Goal: Contribute content: Contribute content

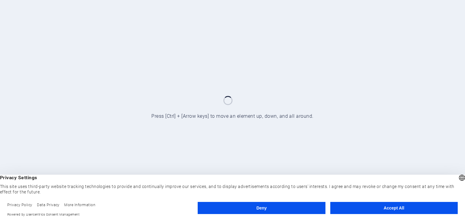
click at [357, 210] on button "Accept All" at bounding box center [393, 208] width 127 height 12
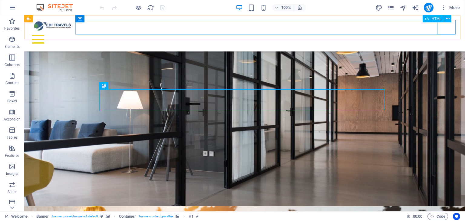
click at [448, 32] on div "Menu" at bounding box center [244, 39] width 431 height 15
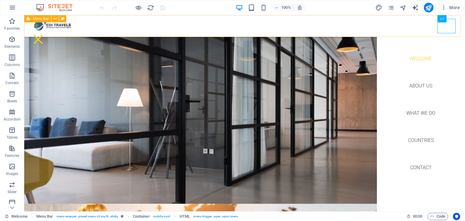
click at [347, 21] on div "Welcome About us What we do Countries Contact Menu" at bounding box center [244, 26] width 441 height 22
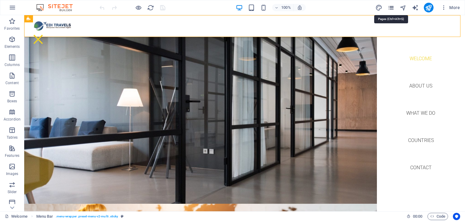
click at [390, 8] on icon "pages" at bounding box center [391, 7] width 7 height 7
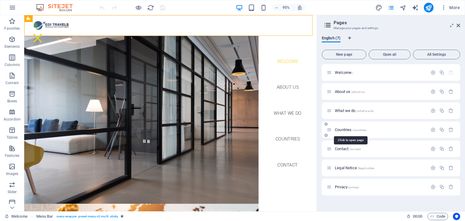
click at [343, 130] on span "Countries /countries" at bounding box center [350, 129] width 31 height 5
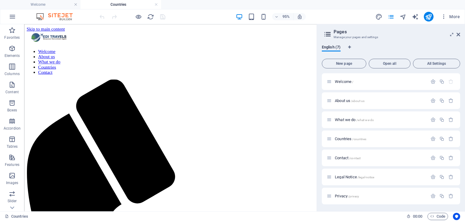
click at [12, 87] on icon "button" at bounding box center [11, 84] width 7 height 7
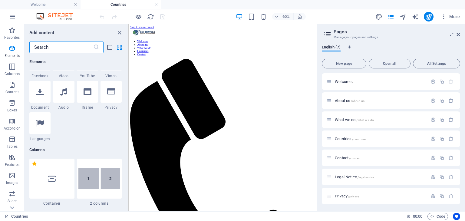
scroll to position [30, 0]
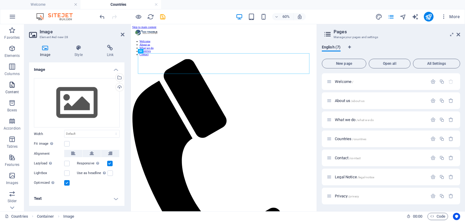
click at [12, 89] on span "Content" at bounding box center [12, 88] width 24 height 15
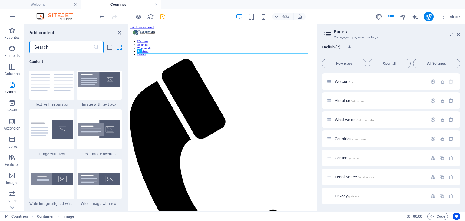
scroll to position [1150, 0]
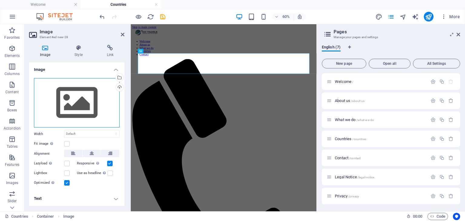
click at [74, 95] on div "Drag files here, click to choose files or select files from Files or our free s…" at bounding box center [77, 103] width 86 height 50
click at [74, 94] on body "[DOMAIN_NAME] Welcome Countries Favorites Elements Columns Content Boxes Accord…" at bounding box center [232, 110] width 465 height 221
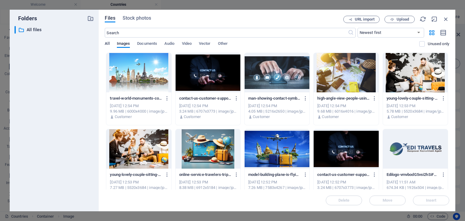
click at [107, 44] on span "All" at bounding box center [107, 44] width 5 height 8
click at [406, 18] on span "Upload" at bounding box center [403, 20] width 12 height 4
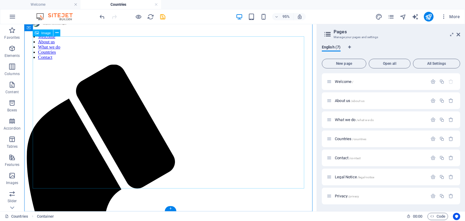
scroll to position [0, 0]
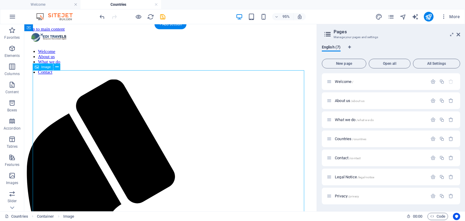
click at [56, 66] on icon at bounding box center [56, 67] width 3 height 6
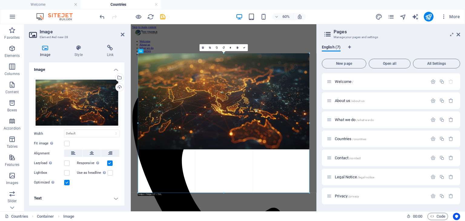
drag, startPoint x: 137, startPoint y: 101, endPoint x: 129, endPoint y: 96, distance: 10.0
type input "944"
select select "px"
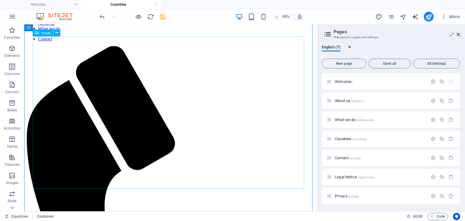
scroll to position [36, 0]
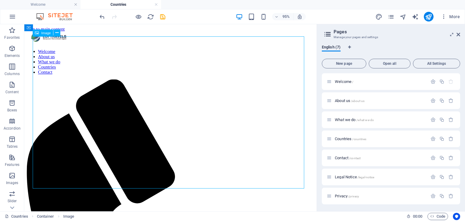
select select "px"
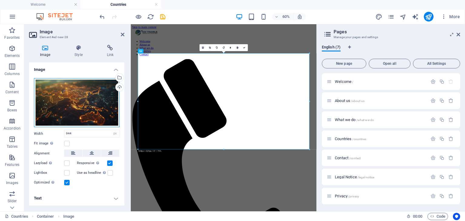
click at [98, 102] on div "Drag files here, click to choose files or select files from Files or our free s…" at bounding box center [77, 102] width 86 height 49
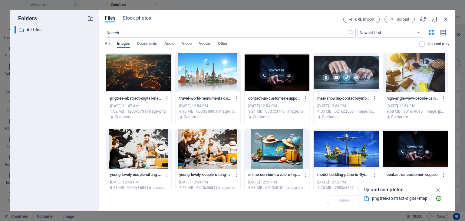
click at [153, 74] on div at bounding box center [138, 72] width 65 height 39
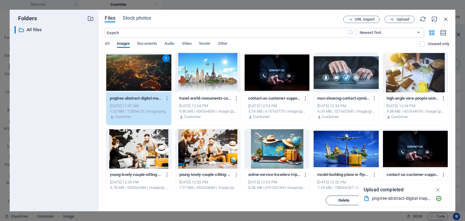
click at [350, 197] on button "Delete" at bounding box center [344, 201] width 36 height 10
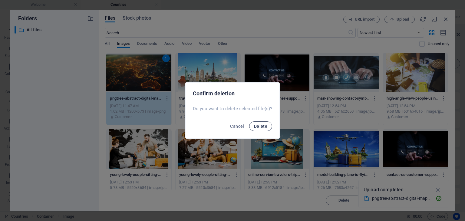
click at [266, 127] on span "Delete" at bounding box center [260, 126] width 13 height 5
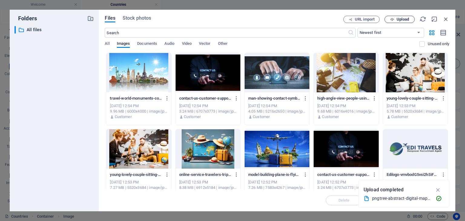
click at [405, 21] on span "Upload" at bounding box center [403, 20] width 12 height 4
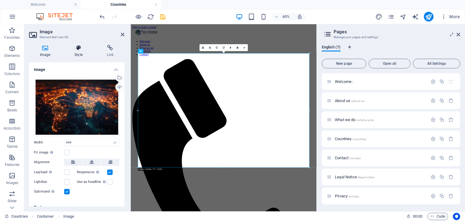
click at [71, 53] on h4 "Style" at bounding box center [80, 51] width 32 height 13
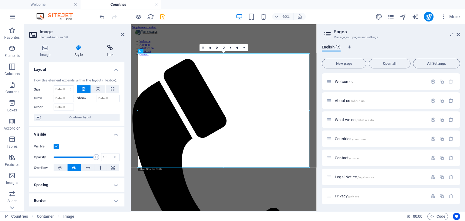
click at [108, 47] on icon at bounding box center [110, 48] width 28 height 6
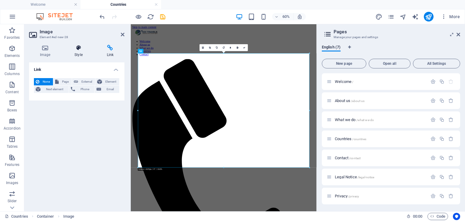
click at [85, 51] on h4 "Style" at bounding box center [80, 51] width 32 height 13
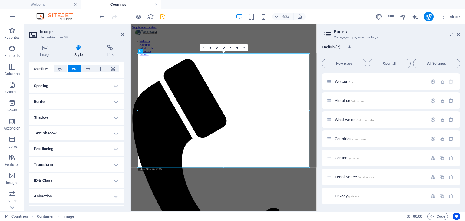
scroll to position [81, 0]
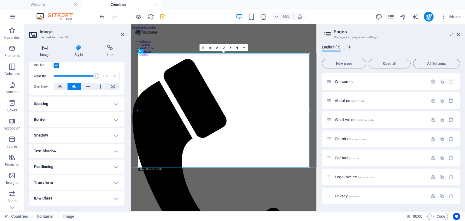
click at [45, 45] on icon at bounding box center [45, 48] width 32 height 6
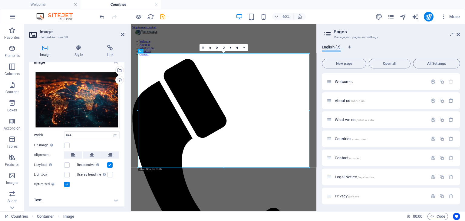
scroll to position [0, 0]
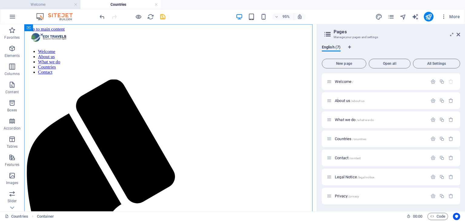
click at [40, 4] on h4 "Welcome" at bounding box center [40, 4] width 81 height 7
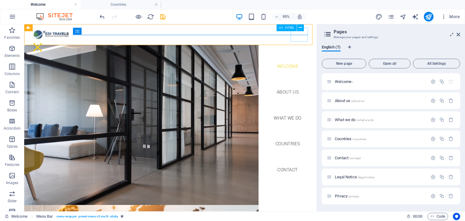
click at [47, 41] on div "Menu" at bounding box center [38, 48] width 18 height 15
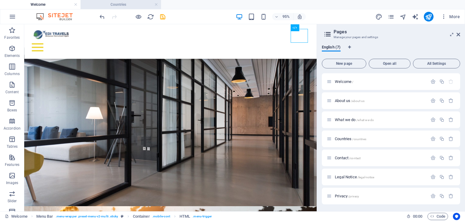
click at [117, 8] on li "Countries" at bounding box center [121, 4] width 81 height 9
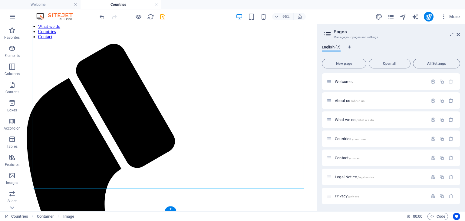
scroll to position [66, 0]
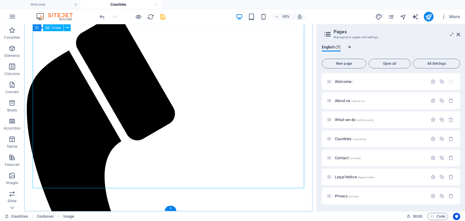
select select "px"
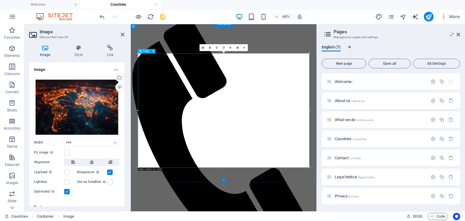
scroll to position [0, 0]
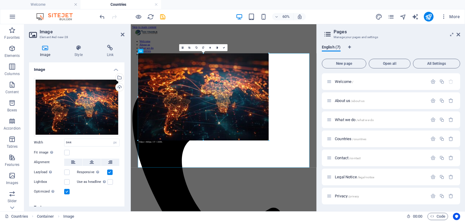
drag, startPoint x: 224, startPoint y: 168, endPoint x: 228, endPoint y: 147, distance: 21.8
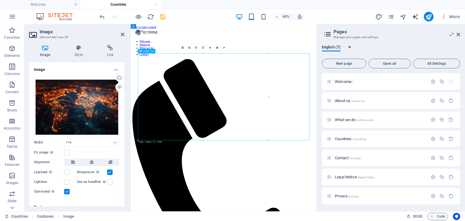
drag, startPoint x: 326, startPoint y: 182, endPoint x: 377, endPoint y: 199, distance: 53.8
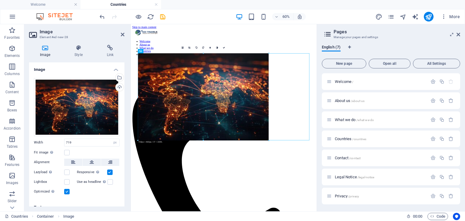
drag, startPoint x: 204, startPoint y: 140, endPoint x: 283, endPoint y: 158, distance: 81.3
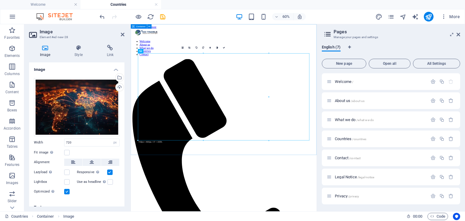
drag, startPoint x: 400, startPoint y: 165, endPoint x: 406, endPoint y: 237, distance: 72.0
drag, startPoint x: 244, startPoint y: 161, endPoint x: 313, endPoint y: 152, distance: 69.4
drag, startPoint x: 313, startPoint y: 152, endPoint x: 353, endPoint y: 160, distance: 41.5
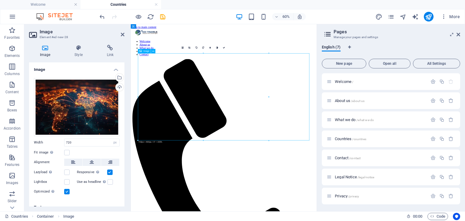
drag, startPoint x: 392, startPoint y: 148, endPoint x: 400, endPoint y: 149, distance: 8.6
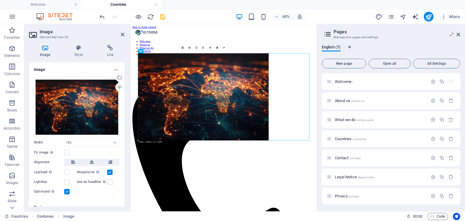
drag, startPoint x: 268, startPoint y: 96, endPoint x: 284, endPoint y: 97, distance: 15.8
click at [284, 97] on div "Drag here to replace the existing content. Press “Ctrl” if you want to create a…" at bounding box center [224, 117] width 186 height 187
drag, startPoint x: 138, startPoint y: 97, endPoint x: 127, endPoint y: 100, distance: 12.2
click at [121, 95] on div "Image Element #ed-new-28 Image Style Link Image Drag files here, click to choos…" at bounding box center [170, 117] width 293 height 187
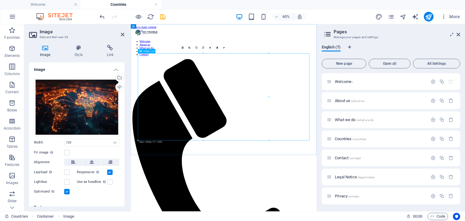
click at [87, 142] on input "720" at bounding box center [92, 142] width 55 height 7
type input "7"
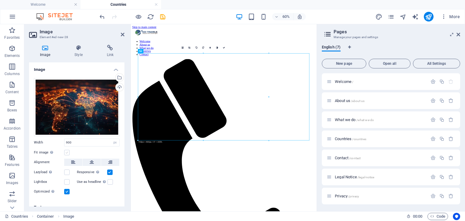
click at [67, 153] on label at bounding box center [66, 152] width 5 height 5
click at [0, 0] on input "Fit image Automatically fit image to a fixed width and height" at bounding box center [0, 0] width 0 height 0
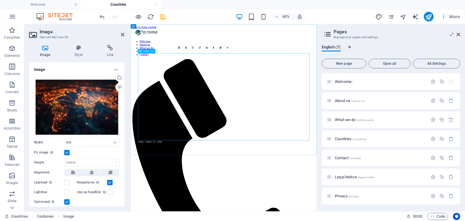
click at [184, 48] on link at bounding box center [186, 47] width 7 height 7
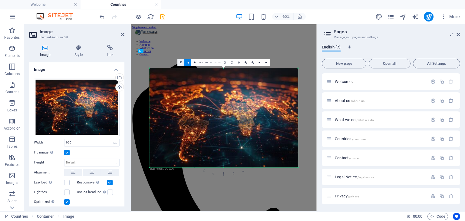
click at [181, 64] on link at bounding box center [180, 62] width 7 height 7
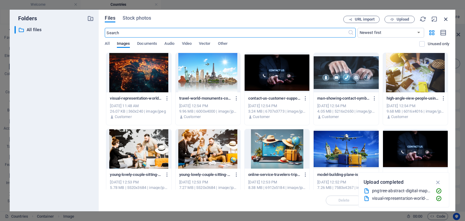
click at [447, 18] on icon "button" at bounding box center [446, 19] width 7 height 7
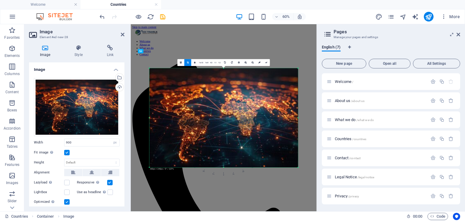
click at [213, 94] on div at bounding box center [223, 117] width 149 height 99
click at [203, 63] on link "16:10" at bounding box center [201, 62] width 6 height 7
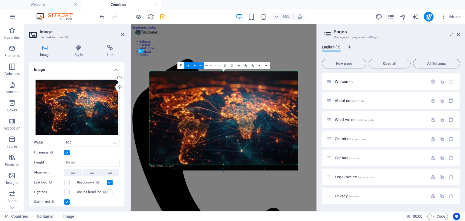
click at [195, 66] on icon at bounding box center [195, 66] width 2 height 2
click at [220, 111] on div at bounding box center [223, 120] width 149 height 99
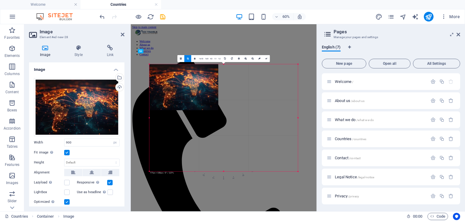
drag, startPoint x: 298, startPoint y: 164, endPoint x: 300, endPoint y: 188, distance: 23.7
click at [300, 188] on div "Drag here to replace the existing content. Press “Ctrl” if you want to create a…" at bounding box center [224, 117] width 186 height 187
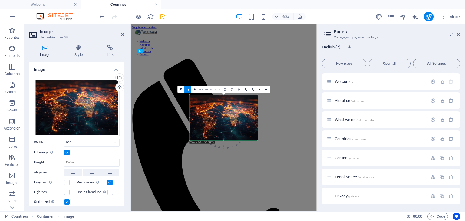
click at [214, 117] on div at bounding box center [224, 117] width 68 height 45
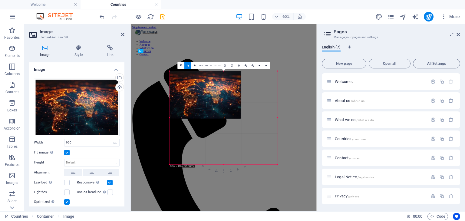
drag, startPoint x: 189, startPoint y: 141, endPoint x: 122, endPoint y: 220, distance: 103.8
click at [122, 211] on section "Favorites Elements Columns Content Boxes Accordion Tables Features Images Slide…" at bounding box center [158, 117] width 317 height 187
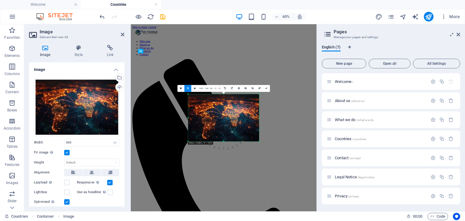
click at [300, 152] on div "Drag here to replace the existing content. Press “Ctrl” if you want to create a…" at bounding box center [224, 117] width 186 height 187
click at [246, 167] on div "Drag here to replace the existing content. Press “Ctrl” if you want to create a…" at bounding box center [224, 117] width 186 height 187
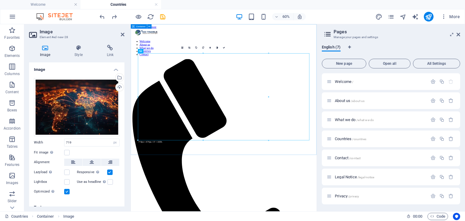
type input "944"
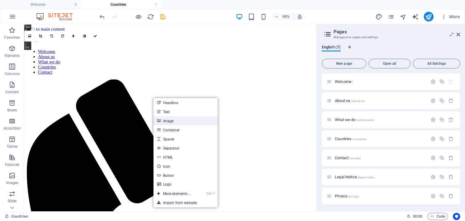
click at [180, 121] on link "Image" at bounding box center [186, 120] width 64 height 9
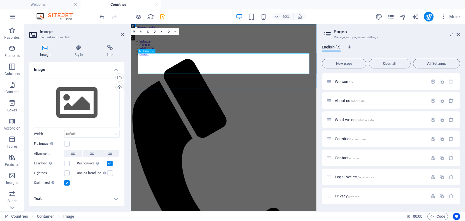
click at [146, 52] on span "Image" at bounding box center [147, 51] width 6 height 2
click at [83, 97] on div "Drag files here, click to choose files or select files from Files or our free s…" at bounding box center [77, 103] width 86 height 50
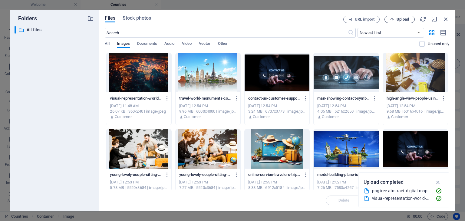
click at [392, 18] on icon "button" at bounding box center [392, 20] width 4 height 4
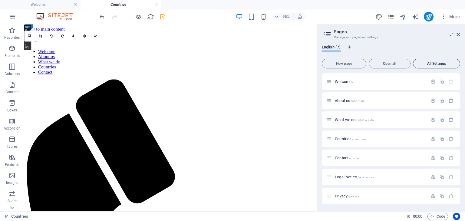
click at [439, 65] on span "All Settings" at bounding box center [437, 64] width 42 height 4
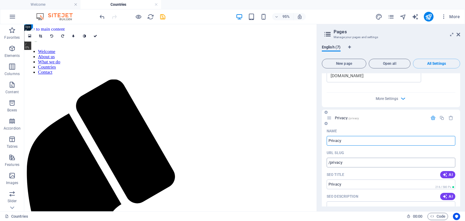
scroll to position [1463, 0]
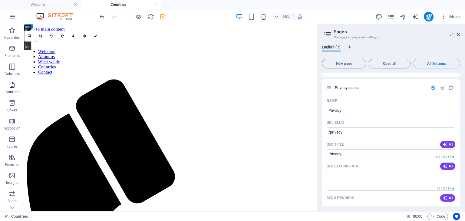
click at [11, 87] on icon "button" at bounding box center [11, 84] width 7 height 7
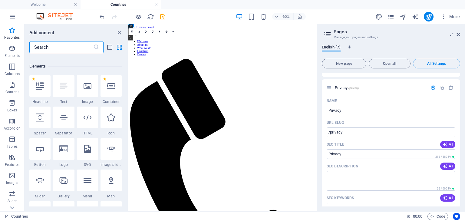
scroll to position [0, 0]
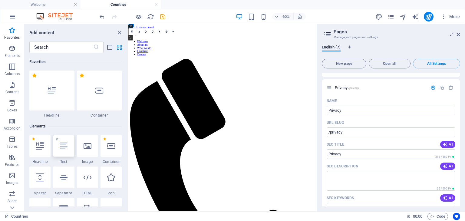
click at [68, 145] on div at bounding box center [63, 146] width 21 height 22
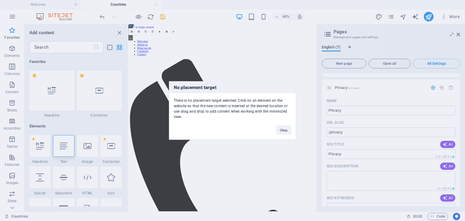
click at [100, 118] on div "No placement target There is no placement target selected. Click on an element …" at bounding box center [232, 110] width 465 height 221
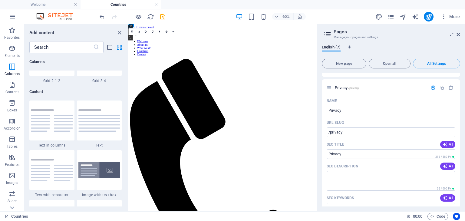
scroll to position [999, 0]
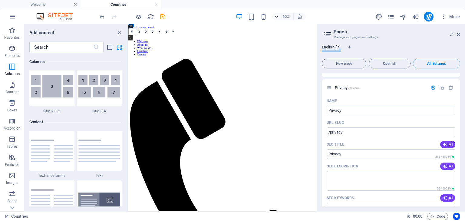
click at [96, 141] on div at bounding box center [99, 151] width 45 height 40
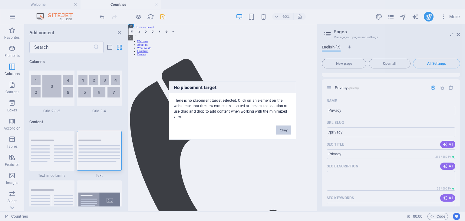
click at [288, 131] on button "Okay" at bounding box center [283, 130] width 15 height 9
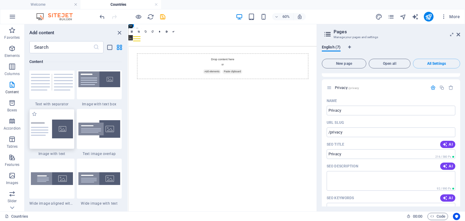
scroll to position [1090, 0]
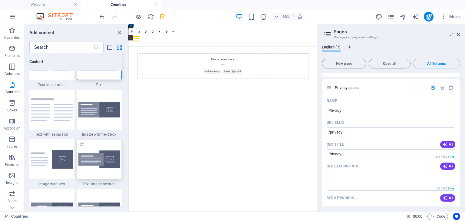
click at [101, 163] on img at bounding box center [99, 160] width 42 height 18
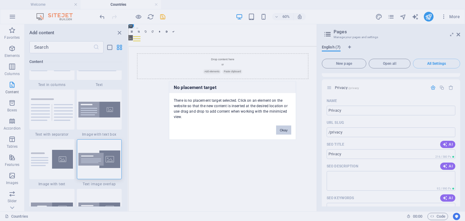
click at [282, 133] on button "Okay" at bounding box center [283, 130] width 15 height 9
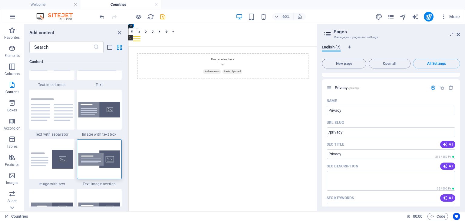
click at [169, 140] on html "Skip to main content Welcome About us What we do Countries Contact Menu Drop co…" at bounding box center [285, 82] width 314 height 116
click at [188, 140] on html "Skip to main content Welcome About us What we do Countries Contact Menu Drop co…" at bounding box center [285, 82] width 314 height 116
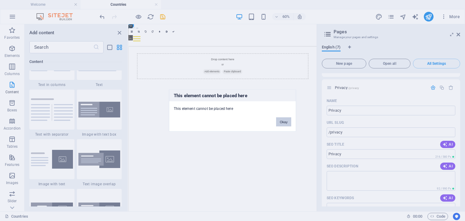
click at [280, 121] on button "Okay" at bounding box center [283, 121] width 15 height 9
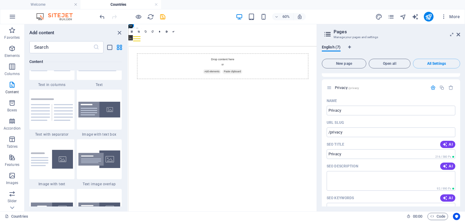
click at [305, 140] on html "Skip to main content Welcome About us What we do Countries Contact Menu Drop co…" at bounding box center [285, 82] width 314 height 116
click at [291, 81] on div "Drop content here or Add elements Paste clipboard" at bounding box center [286, 94] width 286 height 43
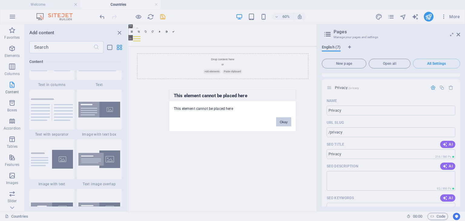
click at [287, 121] on button "Okay" at bounding box center [283, 121] width 15 height 9
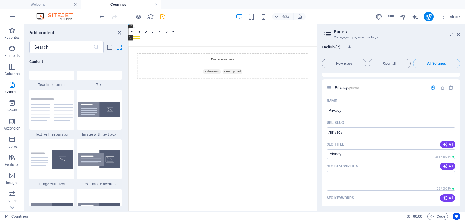
drag, startPoint x: 147, startPoint y: 59, endPoint x: 147, endPoint y: 62, distance: 3.6
click at [147, 61] on div "Drop content here or Add elements Paste clipboard" at bounding box center [285, 82] width 314 height 116
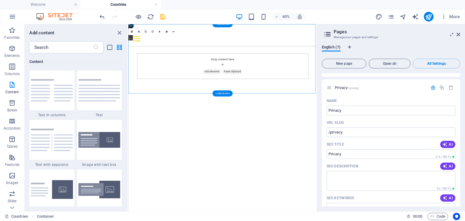
scroll to position [1060, 0]
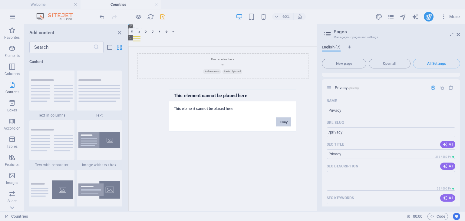
click at [285, 121] on button "Okay" at bounding box center [283, 121] width 15 height 9
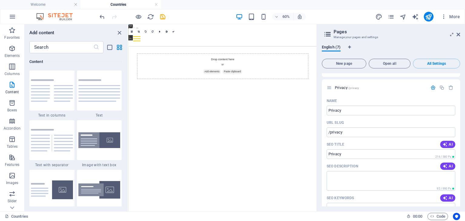
click at [315, 140] on html "Skip to main content Welcome About us What we do Countries Contact Menu Drop co…" at bounding box center [285, 82] width 314 height 116
click at [228, 93] on div "+ Add section" at bounding box center [223, 93] width 20 height 6
click at [218, 95] on div "+ Add section" at bounding box center [223, 93] width 20 height 6
click at [95, 199] on div at bounding box center [99, 190] width 45 height 40
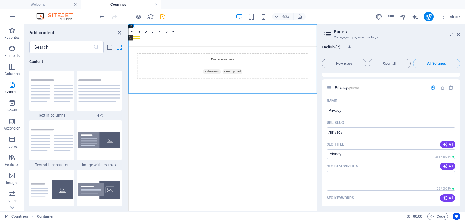
click at [128, 199] on div "Container Placeholder Reference Image 180 170 160 150 140 130 120 110 100 90 80…" at bounding box center [222, 117] width 188 height 187
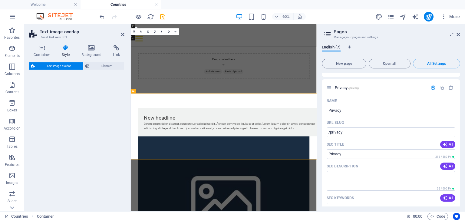
select select "rem"
select select "px"
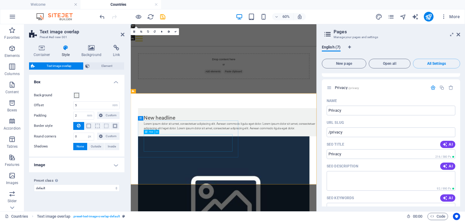
click at [214, 201] on div "Lorem ipsum dolor sit amet, consectetuer adipiscing elit. Aenean commodo ligula…" at bounding box center [298, 194] width 291 height 15
click at [264, 201] on div "Lorem ipsum dolor sit amet, consectetuer adipiscing elit. Aenean commodo ligula…" at bounding box center [298, 194] width 291 height 15
select select "rem"
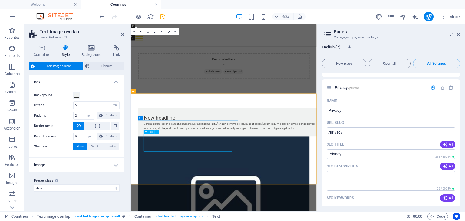
select select "px"
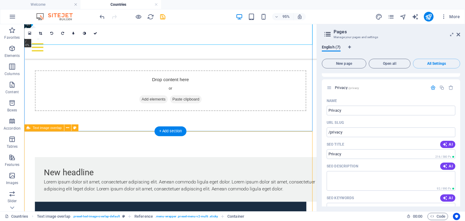
scroll to position [70, 0]
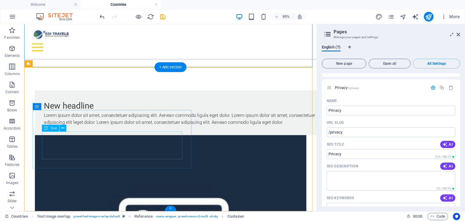
click at [138, 131] on div "Lorem ipsum dolor sit amet, consectetuer adipiscing elit. Aenean commodo ligula…" at bounding box center [190, 124] width 291 height 15
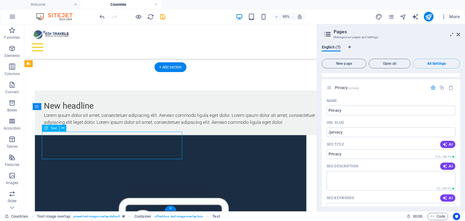
click at [138, 131] on div "Lorem ipsum dolor sit amet, consectetuer adipiscing elit. Aenean commodo ligula…" at bounding box center [190, 124] width 291 height 15
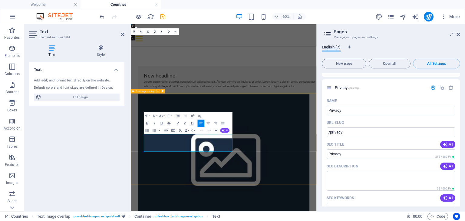
scroll to position [0, 0]
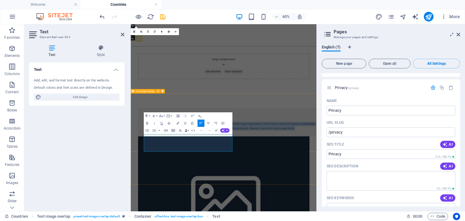
drag, startPoint x: 265, startPoint y: 234, endPoint x: 132, endPoint y: 201, distance: 136.6
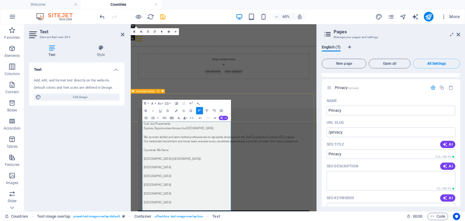
scroll to position [2007, 1]
drag, startPoint x: 160, startPoint y: 202, endPoint x: 146, endPoint y: 190, distance: 19.0
copy div "Gulf Job Placements Explore Opportunities Across the [GEOGRAPHIC_DATA]"
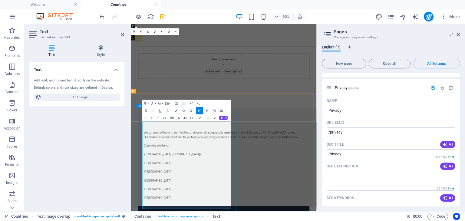
click at [153, 195] on p at bounding box center [298, 197] width 291 height 7
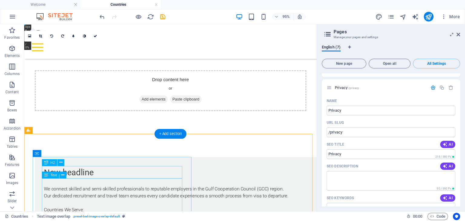
click at [79, 180] on div "New headline" at bounding box center [190, 180] width 291 height 13
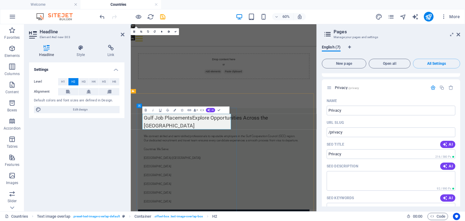
click at [232, 180] on h2 "Gulf Job PlacementsExplore Opportunities Across the [GEOGRAPHIC_DATA]" at bounding box center [298, 187] width 291 height 26
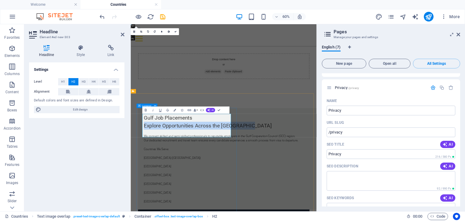
drag, startPoint x: 185, startPoint y: 203, endPoint x: 144, endPoint y: 191, distance: 42.1
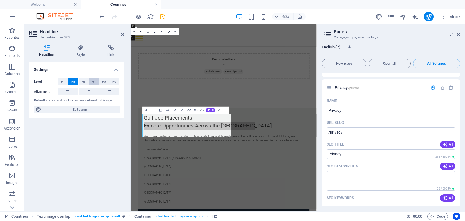
click at [89, 82] on button "H4" at bounding box center [94, 81] width 10 height 7
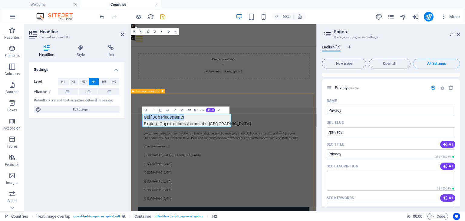
drag, startPoint x: 221, startPoint y: 179, endPoint x: 149, endPoint y: 166, distance: 73.5
click at [147, 108] on icon "button" at bounding box center [146, 110] width 4 height 4
click at [277, 194] on h4 "Gulf Job Placements ‌Explore Opportunities Across the [GEOGRAPHIC_DATA]" at bounding box center [298, 185] width 291 height 22
drag, startPoint x: 227, startPoint y: 179, endPoint x: 145, endPoint y: 176, distance: 82.4
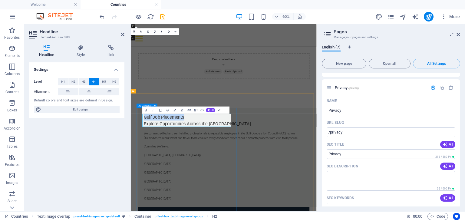
click at [147, 111] on icon "button" at bounding box center [146, 110] width 2 height 2
click at [145, 109] on icon "button" at bounding box center [146, 110] width 2 height 2
click at [266, 184] on h4 "Gulf Job Placements ‌Explore Opportunities Across the [GEOGRAPHIC_DATA]" at bounding box center [298, 185] width 291 height 22
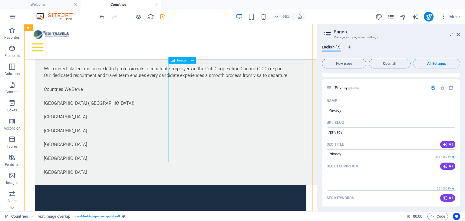
scroll to position [146, 0]
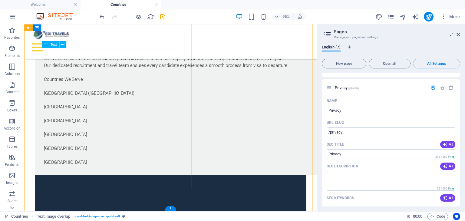
click at [72, 123] on div "We connect skilled and semi-skilled professionals to reputable employers in the…" at bounding box center [190, 112] width 291 height 124
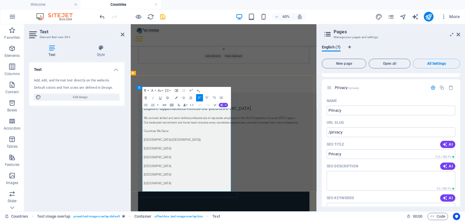
scroll to position [30, 0]
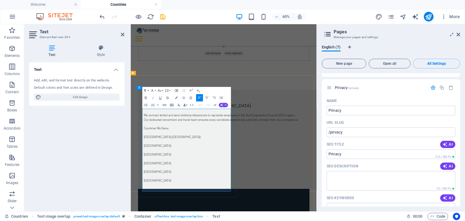
click at [153, 221] on p at bounding box center [298, 219] width 291 height 7
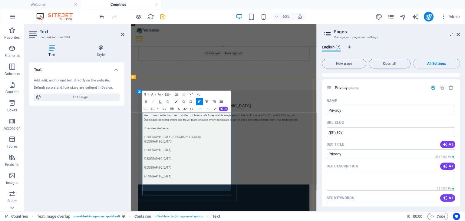
scroll to position [24, 0]
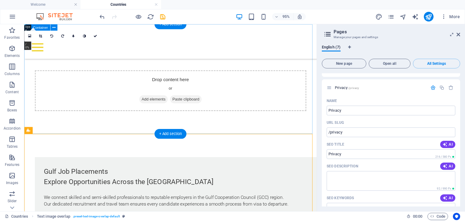
click at [276, 115] on div "Drop content here or Add elements Paste clipboard" at bounding box center [178, 94] width 286 height 43
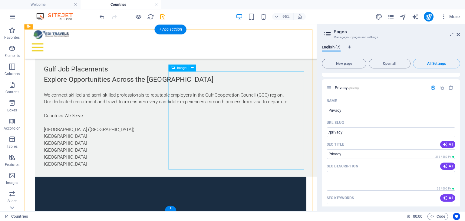
scroll to position [110, 0]
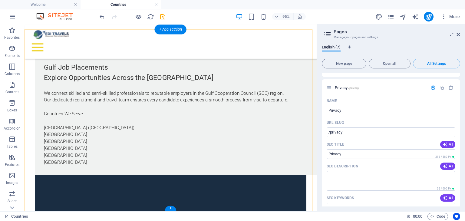
drag, startPoint x: 153, startPoint y: 196, endPoint x: 128, endPoint y: 270, distance: 79.0
click at [170, 209] on div "+" at bounding box center [170, 208] width 11 height 5
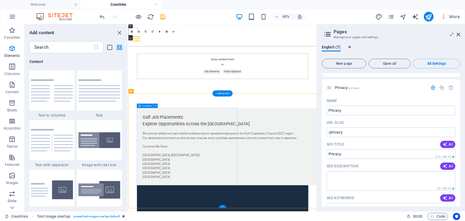
scroll to position [1060, 0]
drag, startPoint x: 358, startPoint y: 124, endPoint x: 346, endPoint y: 129, distance: 13.5
click at [359, 124] on div "Drop content here or Add elements Paste clipboard" at bounding box center [285, 82] width 314 height 116
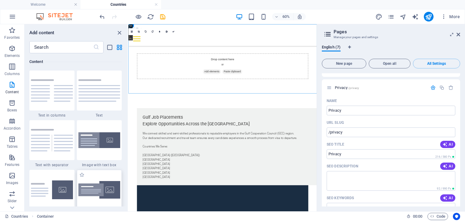
click at [111, 177] on div at bounding box center [99, 190] width 45 height 40
click at [128, 177] on div "Drag here to replace the existing content. Press “Ctrl” if you want to create a…" at bounding box center [222, 117] width 188 height 187
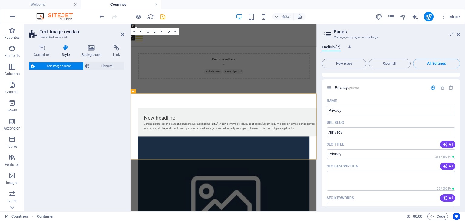
select select "rem"
select select "px"
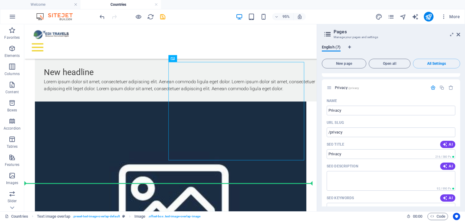
drag, startPoint x: 254, startPoint y: 133, endPoint x: 254, endPoint y: 236, distance: 103.0
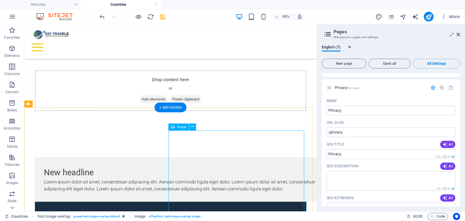
scroll to position [121, 0]
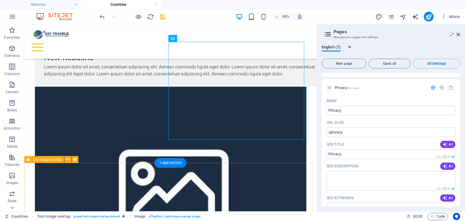
drag, startPoint x: 101, startPoint y: 187, endPoint x: 101, endPoint y: 183, distance: 4.0
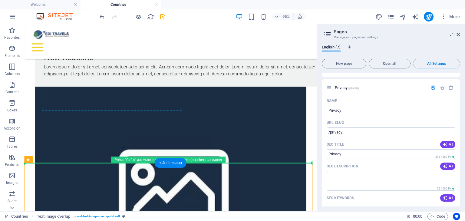
drag, startPoint x: 137, startPoint y: 183, endPoint x: 154, endPoint y: 108, distance: 76.9
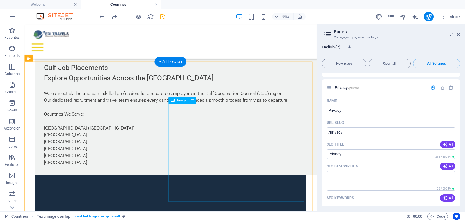
scroll to position [110, 0]
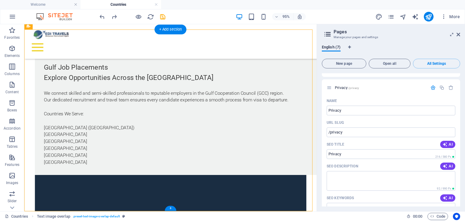
click at [171, 210] on div "+" at bounding box center [170, 208] width 11 height 5
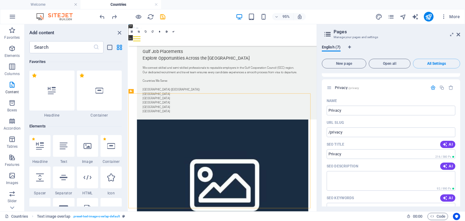
click at [200, 221] on html "Skip to main content Welcome About us What we do Countries Contact Menu Drop co…" at bounding box center [285, 164] width 314 height 499
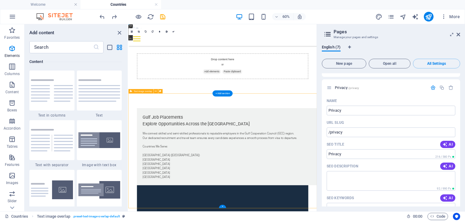
scroll to position [1060, 0]
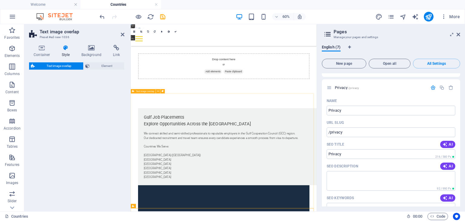
select select "rem"
select select "px"
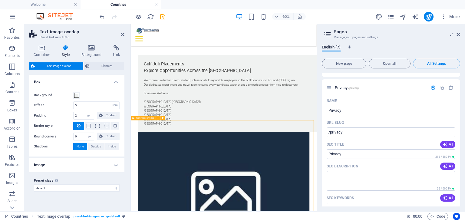
scroll to position [147, 0]
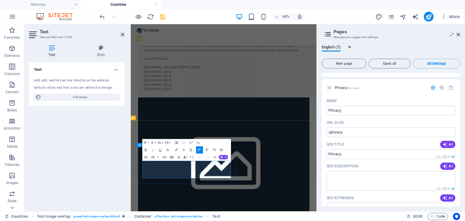
scroll to position [262, 0]
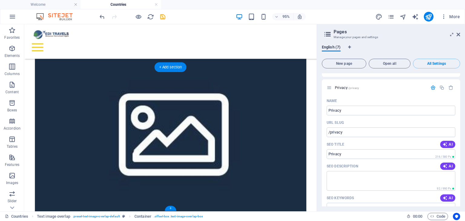
drag, startPoint x: 164, startPoint y: 173, endPoint x: 140, endPoint y: 165, distance: 25.4
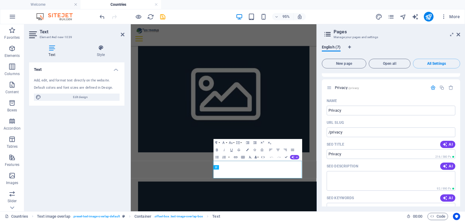
scroll to position [147, 0]
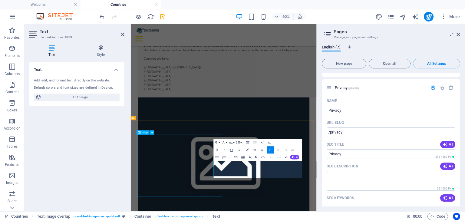
drag, startPoint x: 377, startPoint y: 280, endPoint x: 248, endPoint y: 251, distance: 132.5
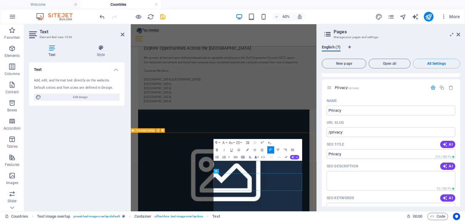
scroll to position [1845, 0]
drag, startPoint x: 280, startPoint y: 269, endPoint x: 263, endPoint y: 254, distance: 22.7
copy div "Eastern Europe Job Placements Work and Build Your Future in [GEOGRAPHIC_DATA]"
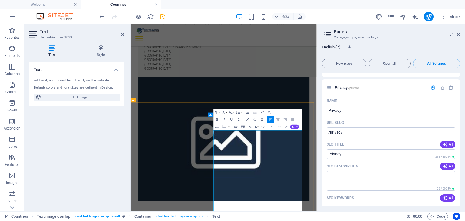
scroll to position [187, 0]
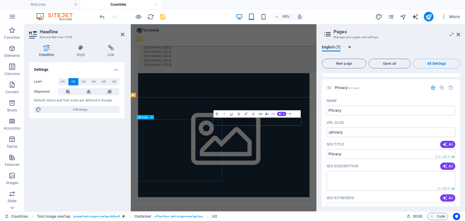
scroll to position [185, 0]
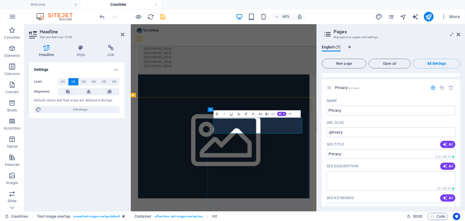
drag, startPoint x: 349, startPoint y: 213, endPoint x: 267, endPoint y: 201, distance: 82.1
click at [94, 81] on span "H4" at bounding box center [94, 81] width 4 height 7
click at [105, 82] on span "H5" at bounding box center [104, 81] width 4 height 7
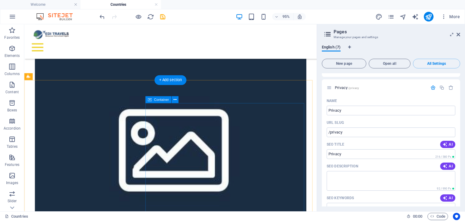
scroll to position [305, 0]
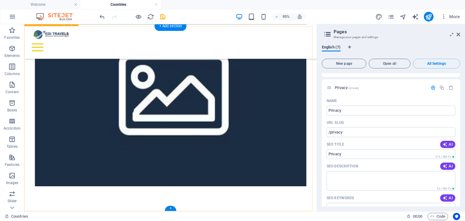
click at [173, 209] on div "+" at bounding box center [170, 208] width 11 height 5
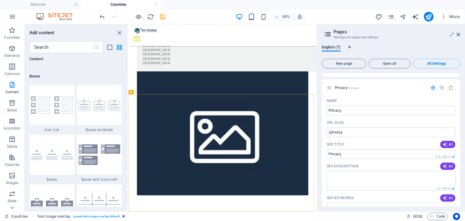
scroll to position [1665, 0]
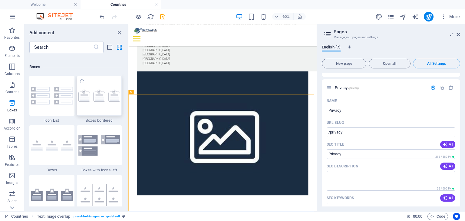
click at [111, 101] on img at bounding box center [99, 96] width 42 height 12
click at [128, 101] on div "Container Placeholder Reference Image 180 170 160 150 140 130 120 110 100 90 80…" at bounding box center [222, 117] width 188 height 187
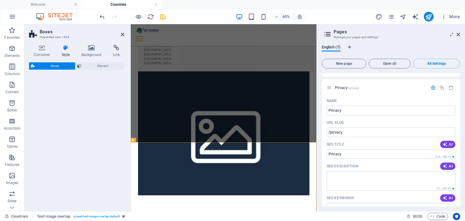
select select "rem"
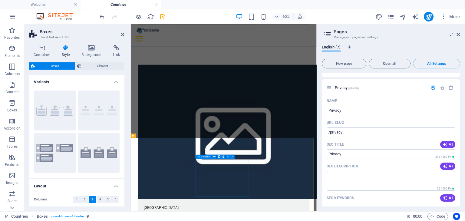
scroll to position [312, 0]
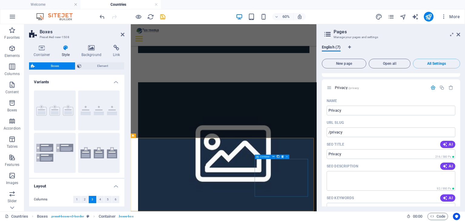
drag, startPoint x: 394, startPoint y: 250, endPoint x: 410, endPoint y: 166, distance: 85.5
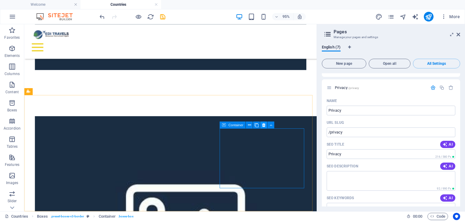
click at [263, 125] on icon at bounding box center [263, 125] width 3 height 6
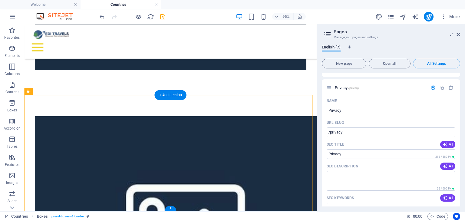
drag, startPoint x: 198, startPoint y: 137, endPoint x: 266, endPoint y: 142, distance: 68.0
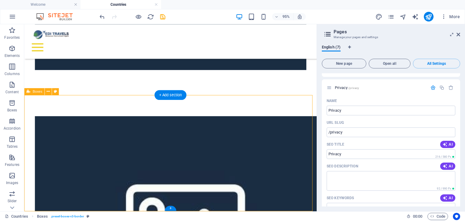
drag, startPoint x: 255, startPoint y: 108, endPoint x: 208, endPoint y: 153, distance: 64.5
select select "rem"
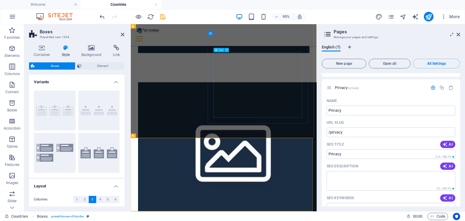
scroll to position [312, 0]
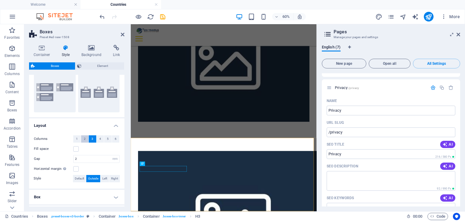
click at [86, 138] on button "2" at bounding box center [85, 138] width 8 height 7
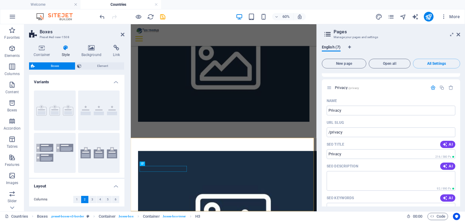
scroll to position [298, 0]
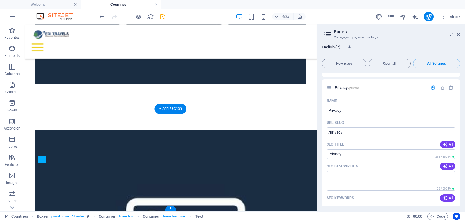
select select "rem"
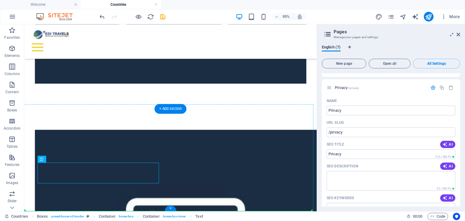
drag, startPoint x: 153, startPoint y: 303, endPoint x: 164, endPoint y: 196, distance: 107.4
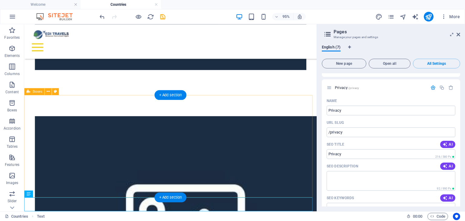
scroll to position [412, 0]
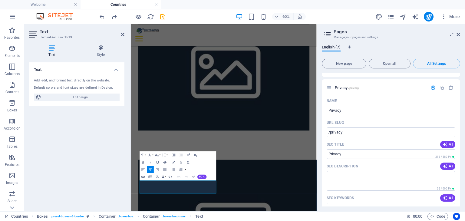
drag, startPoint x: 253, startPoint y: 303, endPoint x: 125, endPoint y: 284, distance: 129.0
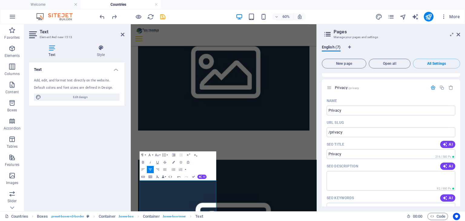
scroll to position [2211, 0]
drag, startPoint x: 235, startPoint y: 290, endPoint x: 174, endPoint y: 287, distance: 61.8
copy p "Available Sectors:"
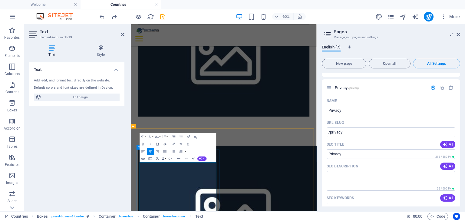
scroll to position [328, 0]
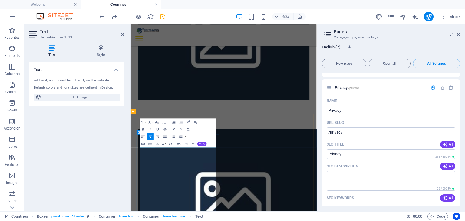
scroll to position [358, 0]
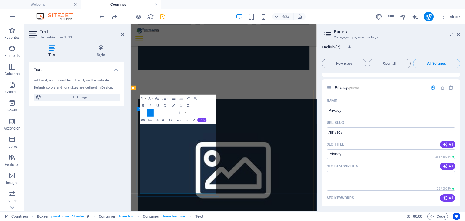
scroll to position [392, 0]
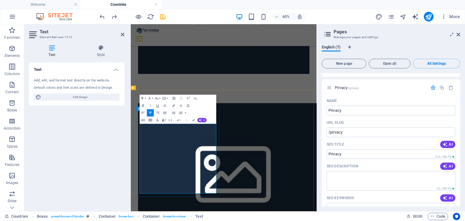
drag, startPoint x: 245, startPoint y: 297, endPoint x: 164, endPoint y: 204, distance: 123.6
click at [174, 113] on icon "button" at bounding box center [173, 113] width 4 height 4
drag, startPoint x: 214, startPoint y: 192, endPoint x: 218, endPoint y: 194, distance: 5.3
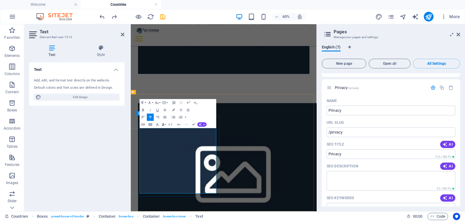
scroll to position [385, 0]
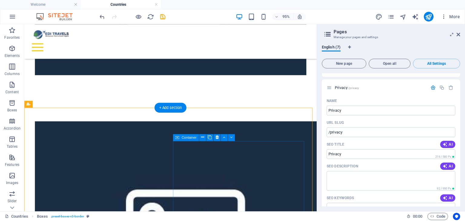
scroll to position [444, 0]
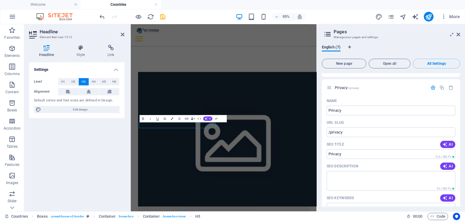
scroll to position [385, 0]
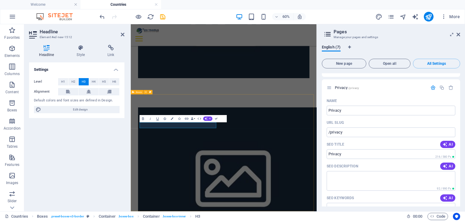
drag, startPoint x: 287, startPoint y: 153, endPoint x: 342, endPoint y: 104, distance: 73.8
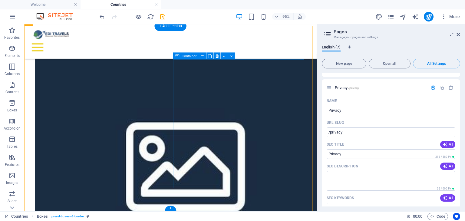
scroll to position [500, 0]
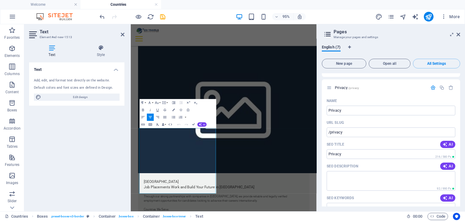
scroll to position [385, 0]
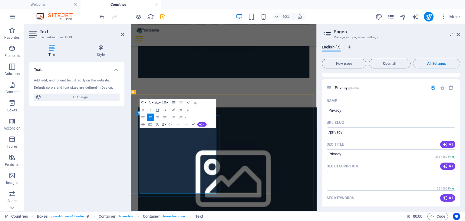
drag, startPoint x: 244, startPoint y: 296, endPoint x: 290, endPoint y: 147, distance: 155.9
click at [157, 118] on icon "button" at bounding box center [157, 117] width 4 height 4
click at [144, 118] on icon "button" at bounding box center [143, 117] width 4 height 4
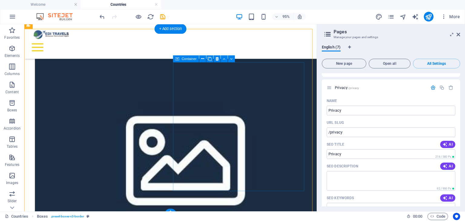
scroll to position [500, 0]
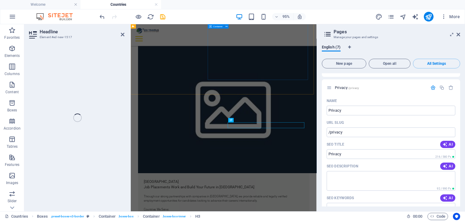
scroll to position [385, 0]
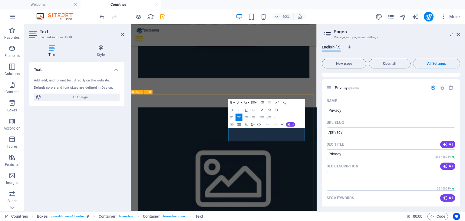
drag, startPoint x: 409, startPoint y: 217, endPoint x: 284, endPoint y: 200, distance: 125.3
drag, startPoint x: 301, startPoint y: 245, endPoint x: 307, endPoint y: 239, distance: 8.8
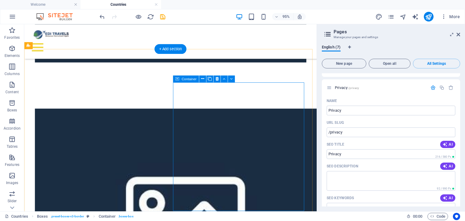
scroll to position [476, 0]
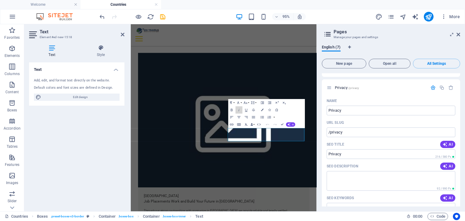
click at [240, 111] on icon "button" at bounding box center [239, 110] width 4 height 4
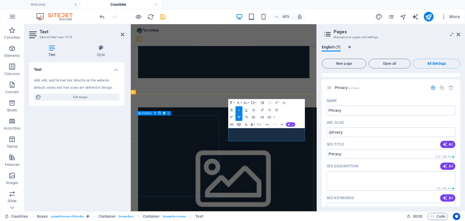
drag, startPoint x: 406, startPoint y: 216, endPoint x: 277, endPoint y: 198, distance: 130.6
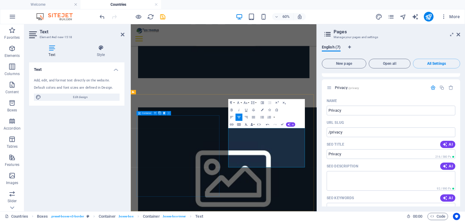
scroll to position [1044, 1]
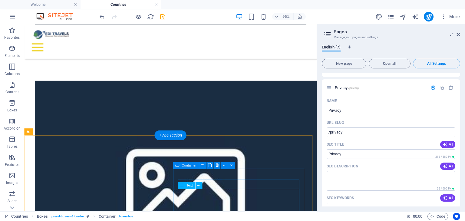
scroll to position [500, 0]
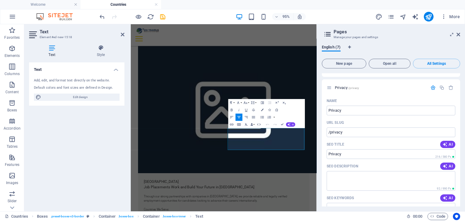
scroll to position [385, 0]
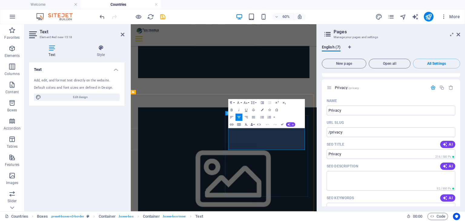
drag, startPoint x: 405, startPoint y: 231, endPoint x: 299, endPoint y: 200, distance: 110.3
click at [262, 118] on icon "button" at bounding box center [262, 117] width 4 height 4
click at [231, 117] on icon "button" at bounding box center [231, 117] width 3 height 2
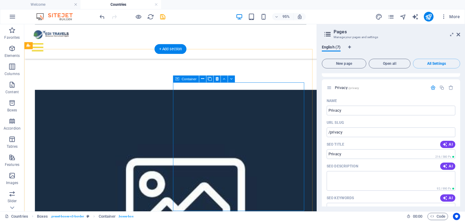
scroll to position [476, 0]
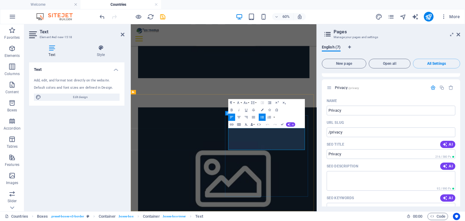
drag, startPoint x: 401, startPoint y: 234, endPoint x: 274, endPoint y: 195, distance: 132.7
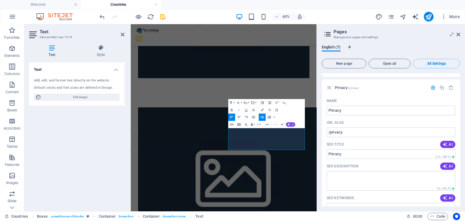
click at [274, 118] on button "button" at bounding box center [274, 117] width 3 height 7
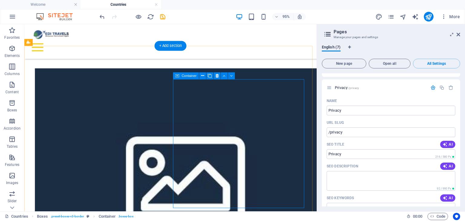
scroll to position [500, 0]
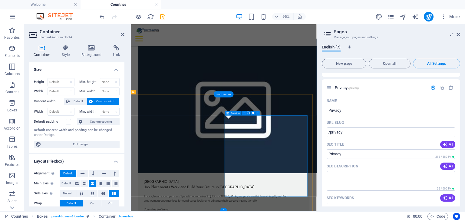
scroll to position [385, 0]
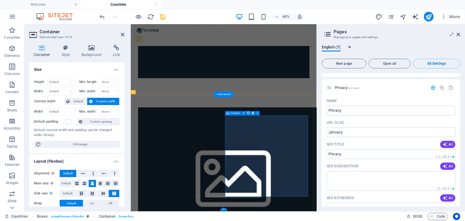
click at [90, 173] on button at bounding box center [93, 173] width 9 height 7
click at [85, 172] on button at bounding box center [83, 173] width 12 height 7
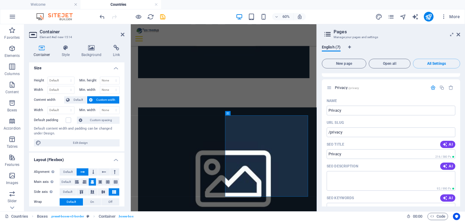
scroll to position [0, 0]
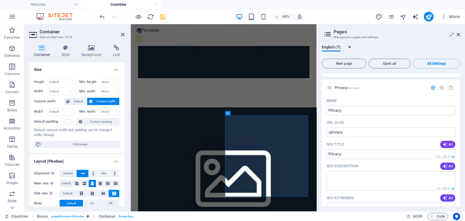
click at [104, 101] on span "Custom width" at bounding box center [105, 101] width 23 height 7
click at [70, 81] on select "Default px rem % vh vw" at bounding box center [61, 81] width 26 height 7
select select "px"
click at [65, 78] on select "Default px rem % vh vw" at bounding box center [61, 81] width 26 height 7
click at [61, 82] on input "446" at bounding box center [61, 81] width 26 height 7
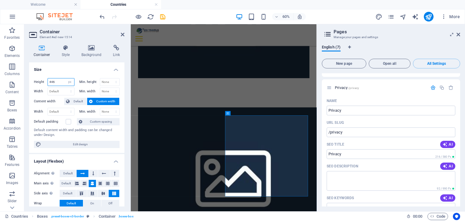
drag, startPoint x: 61, startPoint y: 82, endPoint x: 42, endPoint y: 82, distance: 18.8
click at [42, 82] on div "Height 446 Default px rem % vh vw" at bounding box center [54, 82] width 41 height 8
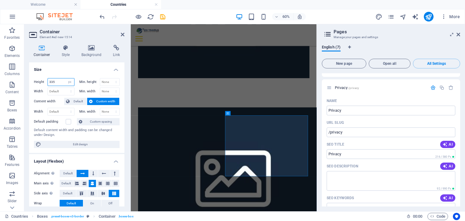
drag, startPoint x: 48, startPoint y: 79, endPoint x: 36, endPoint y: 80, distance: 12.7
click at [36, 80] on div "Height 335 Default px rem % vh vw" at bounding box center [54, 82] width 41 height 8
drag, startPoint x: 56, startPoint y: 83, endPoint x: 41, endPoint y: 79, distance: 15.5
click at [41, 79] on div "Height 300 Default px rem % vh vw" at bounding box center [54, 82] width 41 height 8
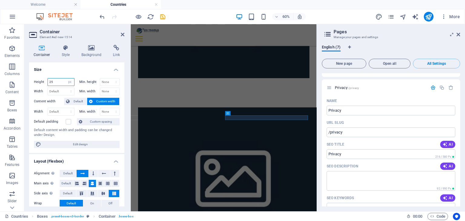
click at [58, 82] on input "25" at bounding box center [61, 81] width 26 height 7
type input "250"
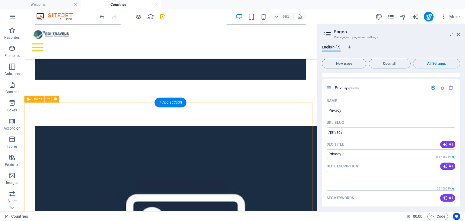
scroll to position [500, 0]
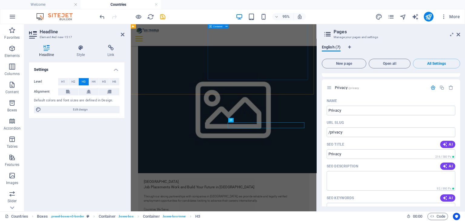
scroll to position [385, 0]
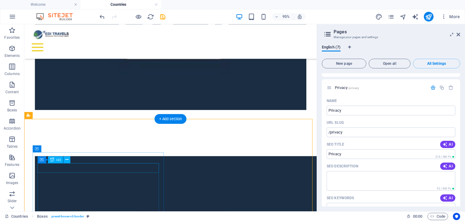
scroll to position [445, 0]
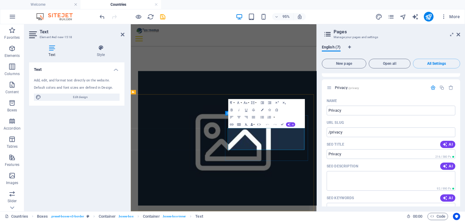
scroll to position [385, 0]
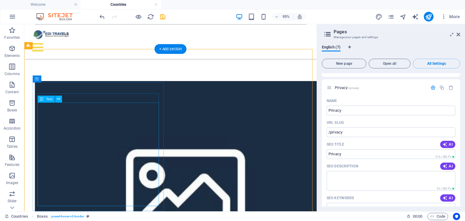
scroll to position [476, 0]
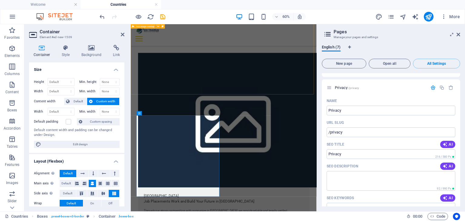
scroll to position [385, 0]
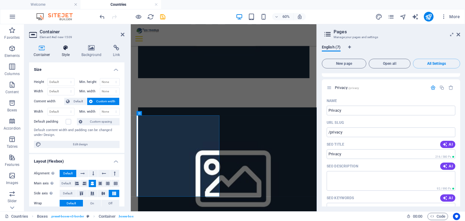
click at [67, 50] on icon at bounding box center [65, 48] width 17 height 6
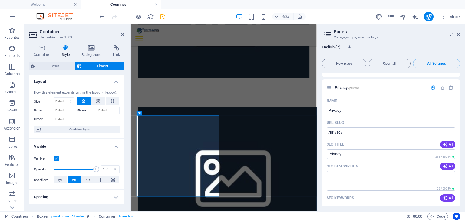
scroll to position [0, 0]
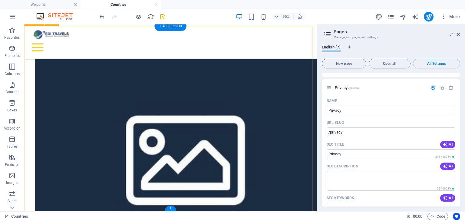
scroll to position [500, 0]
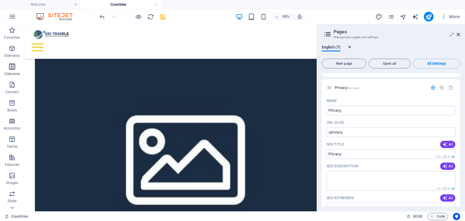
click at [13, 66] on icon "button" at bounding box center [11, 66] width 7 height 7
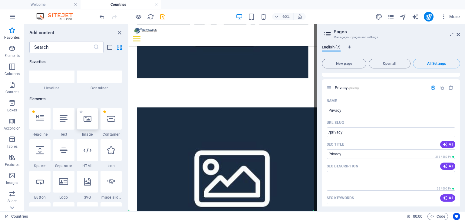
scroll to position [419, 0]
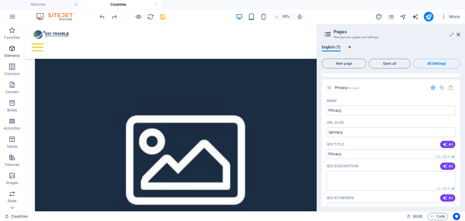
click at [13, 49] on icon "button" at bounding box center [11, 48] width 7 height 7
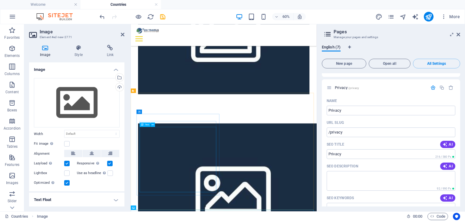
scroll to position [419, 0]
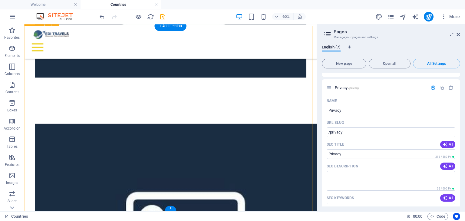
scroll to position [500, 0]
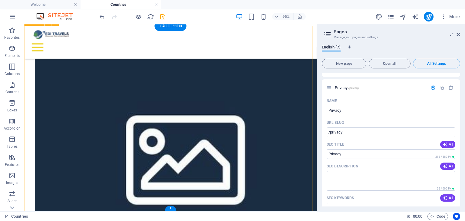
click at [15, 85] on icon "button" at bounding box center [11, 84] width 7 height 7
click at [12, 177] on icon "button" at bounding box center [11, 175] width 7 height 7
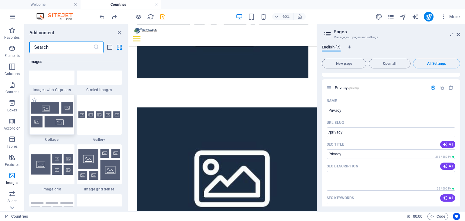
scroll to position [3071, 0]
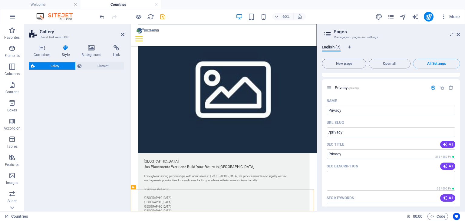
select select "rem"
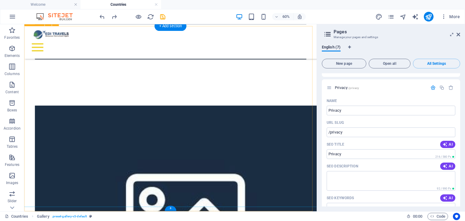
scroll to position [500, 0]
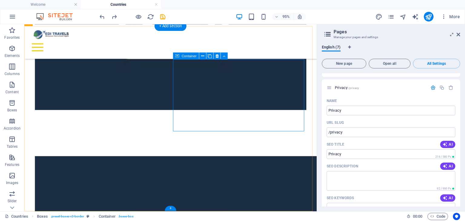
select select "px"
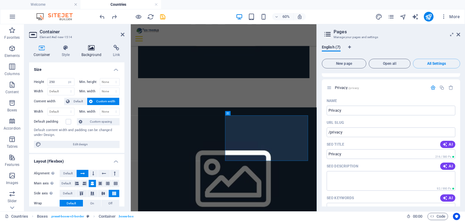
click at [90, 50] on icon at bounding box center [91, 48] width 29 height 6
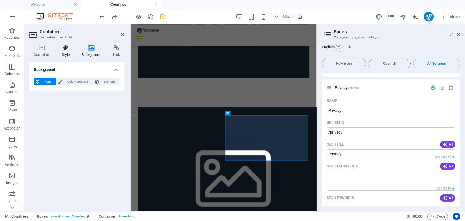
click at [66, 47] on icon at bounding box center [65, 48] width 17 height 6
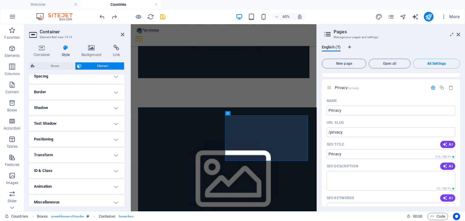
scroll to position [124, 0]
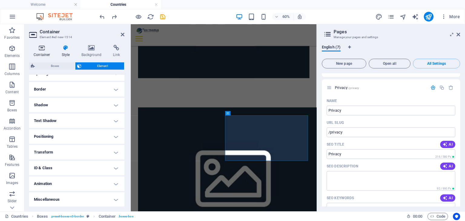
click at [46, 56] on h4 "Container" at bounding box center [43, 51] width 28 height 13
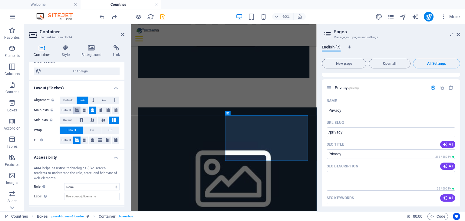
scroll to position [101, 0]
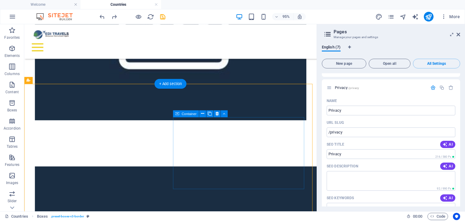
scroll to position [439, 0]
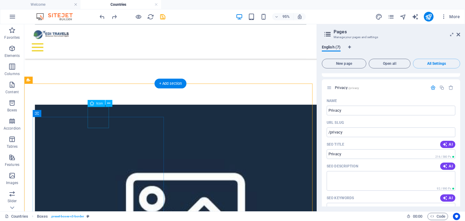
select select "xMidYMid"
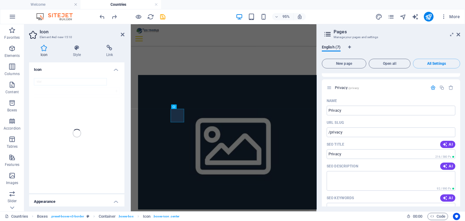
scroll to position [385, 0]
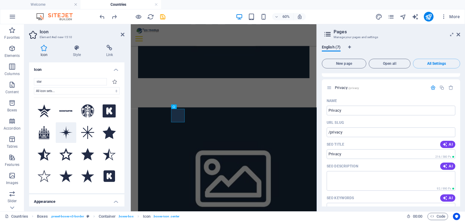
click at [67, 132] on icon at bounding box center [65, 132] width 13 height 13
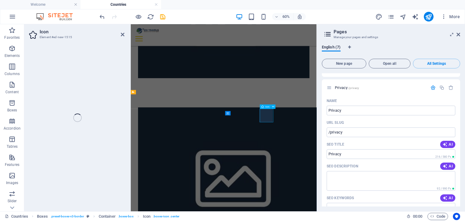
select select "xMidYMid"
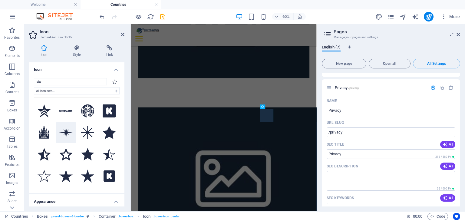
click at [66, 131] on icon at bounding box center [65, 132] width 13 height 13
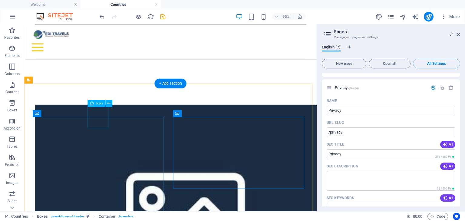
select select "xMidYMid"
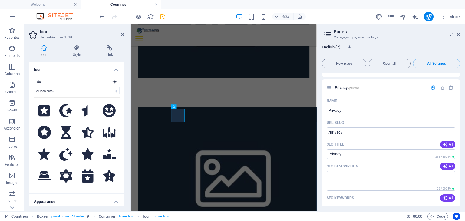
scroll to position [273, 0]
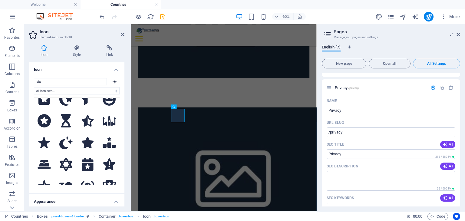
click at [81, 199] on h4 "Appearance" at bounding box center [76, 199] width 95 height 11
click at [109, 200] on h4 "Appearance" at bounding box center [76, 201] width 95 height 15
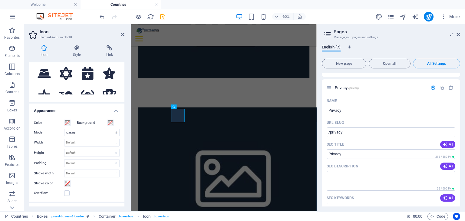
click at [116, 108] on h4 "Appearance" at bounding box center [76, 109] width 95 height 11
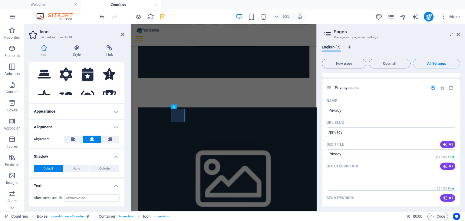
click at [116, 112] on h4 "Appearance" at bounding box center [76, 111] width 95 height 15
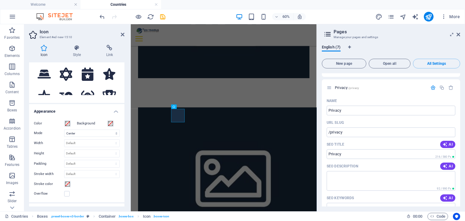
scroll to position [91, 0]
click at [67, 124] on span at bounding box center [67, 123] width 5 height 5
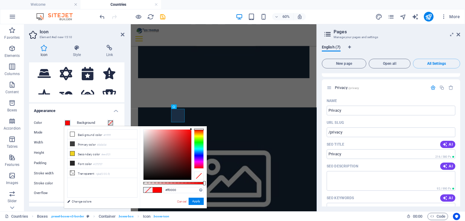
drag, startPoint x: 174, startPoint y: 142, endPoint x: 195, endPoint y: 117, distance: 32.9
click at [195, 117] on body "[DOMAIN_NAME] Welcome Countries Favorites Elements Columns Content Boxes Accord…" at bounding box center [232, 110] width 465 height 221
type input "#0034ff"
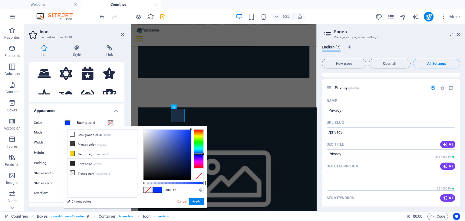
click at [199, 154] on div at bounding box center [199, 148] width 10 height 39
click at [200, 205] on div "Cancel Apply" at bounding box center [190, 202] width 27 height 8
click at [200, 202] on button "Apply" at bounding box center [196, 201] width 15 height 7
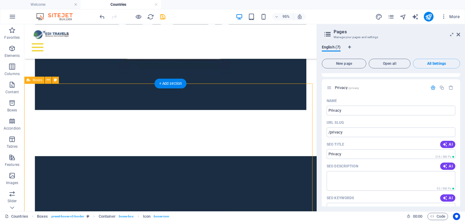
select select "rem"
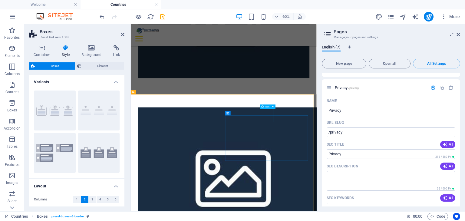
select select "xMidYMid"
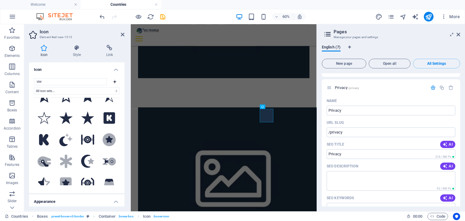
scroll to position [61, 0]
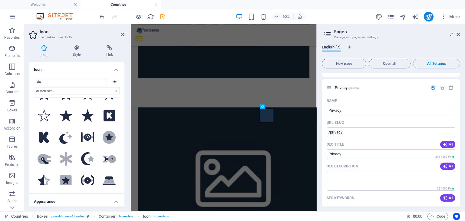
click at [114, 201] on h4 "Appearance" at bounding box center [76, 199] width 95 height 11
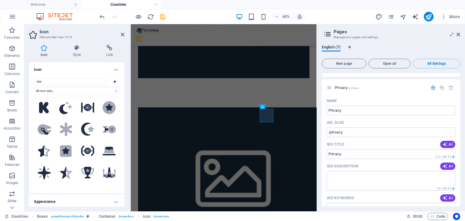
scroll to position [91, 0]
click at [117, 202] on h4 "Appearance" at bounding box center [76, 201] width 95 height 15
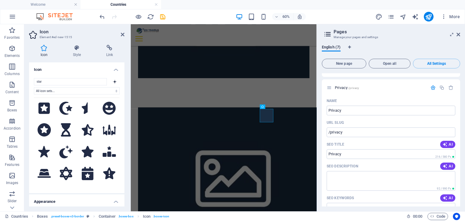
scroll to position [273, 0]
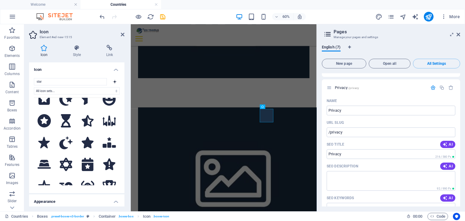
click at [116, 199] on h4 "Appearance" at bounding box center [76, 199] width 95 height 11
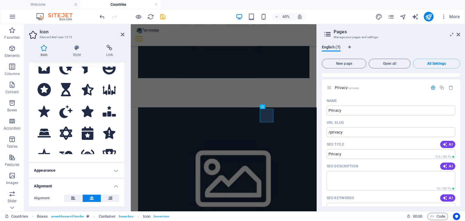
scroll to position [30, 0]
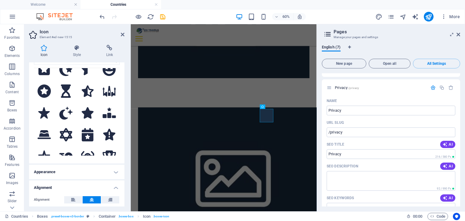
click at [78, 41] on div "Icon Style Link Icon star All icon sets... IcoFont Ionicons FontAwesome Brands …" at bounding box center [76, 125] width 105 height 171
click at [76, 47] on icon at bounding box center [76, 48] width 31 height 6
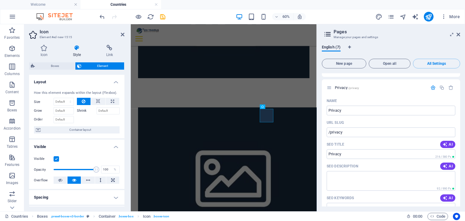
scroll to position [0, 0]
click at [47, 47] on icon at bounding box center [44, 48] width 30 height 6
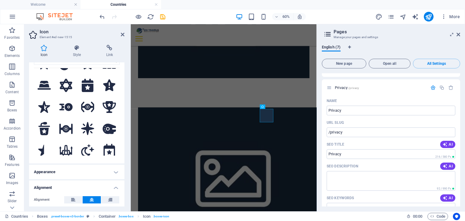
scroll to position [329, 0]
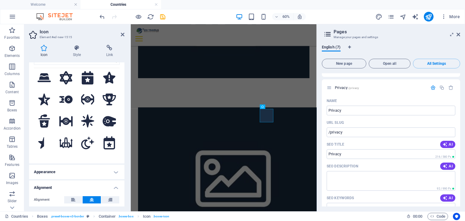
click at [114, 172] on h4 "Appearance" at bounding box center [76, 172] width 95 height 15
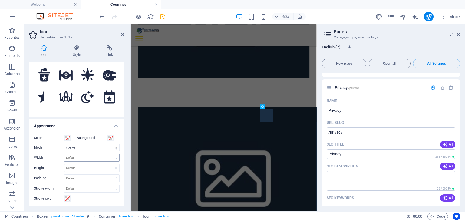
scroll to position [90, 0]
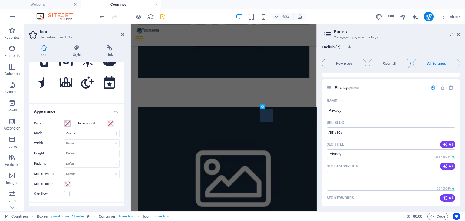
click at [67, 123] on span at bounding box center [67, 123] width 5 height 5
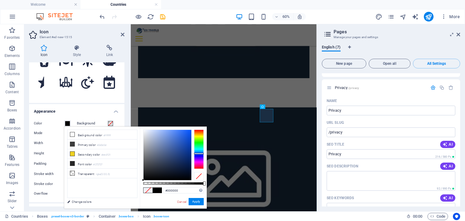
drag, startPoint x: 200, startPoint y: 149, endPoint x: 195, endPoint y: 150, distance: 5.2
click at [200, 154] on div at bounding box center [199, 149] width 10 height 39
type input "#0039f9"
drag, startPoint x: 174, startPoint y: 138, endPoint x: 206, endPoint y: 131, distance: 32.4
click at [206, 131] on div "#0039f9 Supported formats #0852ed rgb(8, 82, 237) rgba(8, 82, 237, 90%) hsv(221…" at bounding box center [173, 212] width 67 height 170
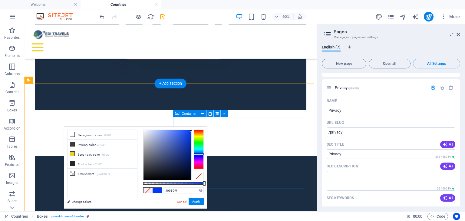
scroll to position [439, 0]
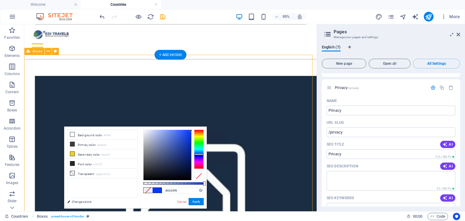
click at [193, 201] on button "Apply" at bounding box center [196, 201] width 15 height 7
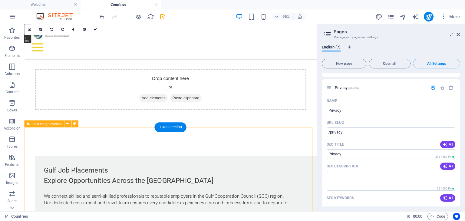
scroll to position [0, 0]
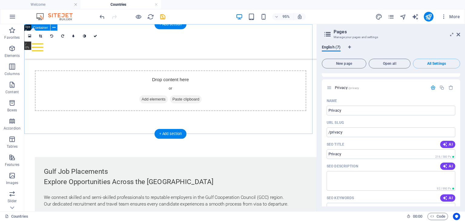
click at [187, 87] on div "Drop content here or Add elements Paste clipboard" at bounding box center [178, 94] width 286 height 43
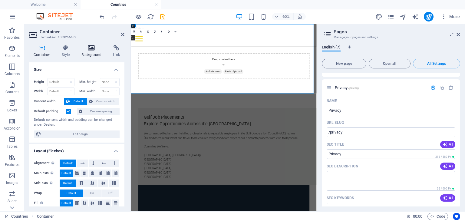
click at [89, 46] on icon at bounding box center [91, 48] width 29 height 6
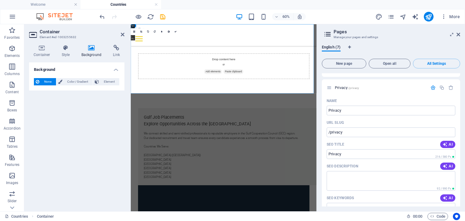
click at [92, 104] on div "Background None Color / Gradient Element Stretch background to full-width Color…" at bounding box center [76, 134] width 95 height 144
click at [42, 82] on span "None" at bounding box center [47, 81] width 13 height 7
drag, startPoint x: 115, startPoint y: 80, endPoint x: 111, endPoint y: 90, distance: 11.0
click at [114, 80] on span "Element" at bounding box center [109, 81] width 17 height 7
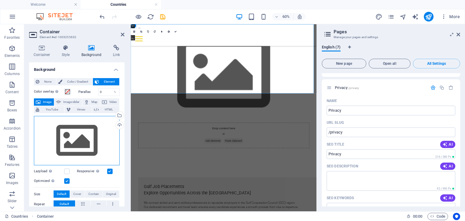
click at [80, 133] on div "Drag files here, click to choose files or select files from Files or our free s…" at bounding box center [77, 141] width 86 height 50
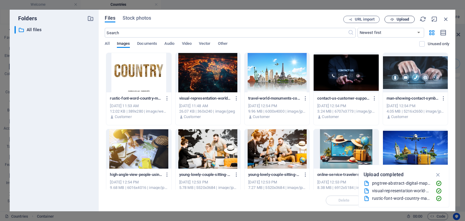
click at [403, 22] on button "Upload" at bounding box center [400, 19] width 30 height 7
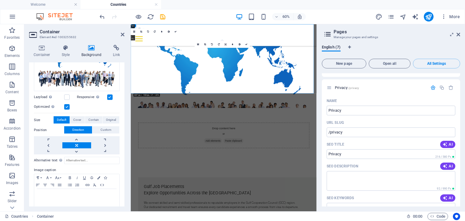
scroll to position [96, 0]
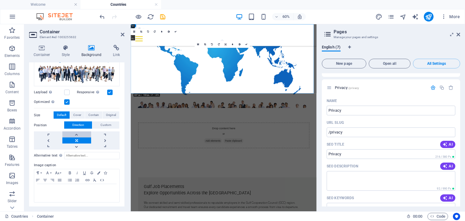
click at [79, 133] on link at bounding box center [76, 134] width 28 height 6
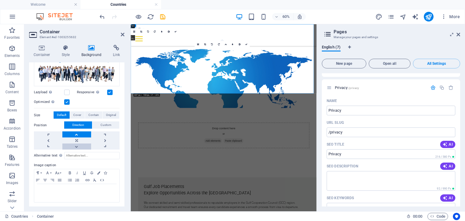
click at [78, 144] on link at bounding box center [76, 147] width 28 height 6
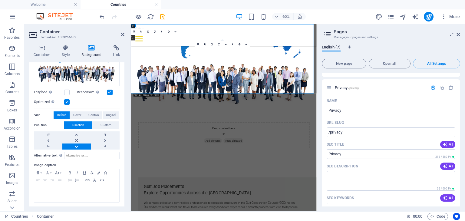
click at [78, 144] on link at bounding box center [76, 147] width 28 height 6
click at [77, 137] on link at bounding box center [76, 140] width 28 height 6
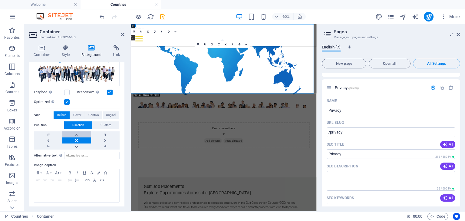
click at [77, 131] on link at bounding box center [76, 134] width 28 height 6
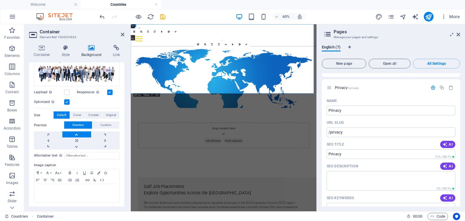
click at [77, 131] on link at bounding box center [76, 134] width 28 height 6
click at [47, 133] on link at bounding box center [48, 134] width 28 height 6
click at [85, 134] on link at bounding box center [76, 134] width 28 height 6
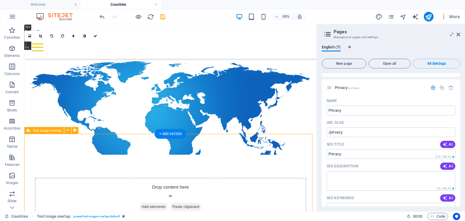
scroll to position [0, 0]
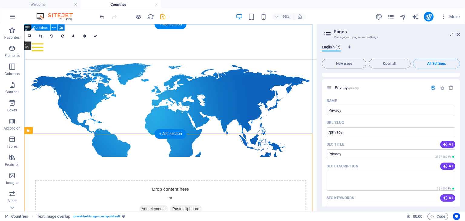
click at [176, 188] on div "Drop content here or Add elements Paste clipboard" at bounding box center [178, 209] width 286 height 43
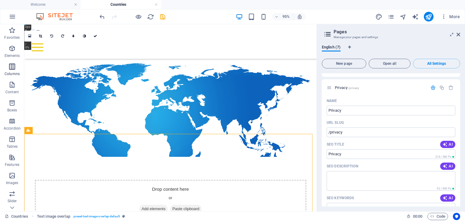
click at [12, 70] on icon "button" at bounding box center [11, 66] width 7 height 7
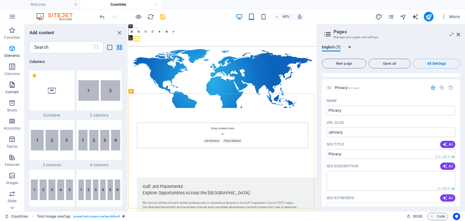
click at [11, 88] on icon "button" at bounding box center [11, 84] width 7 height 7
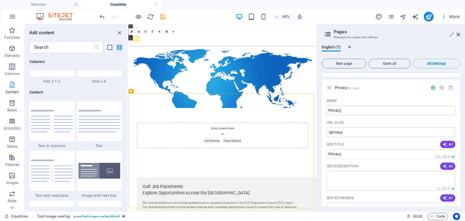
scroll to position [1060, 0]
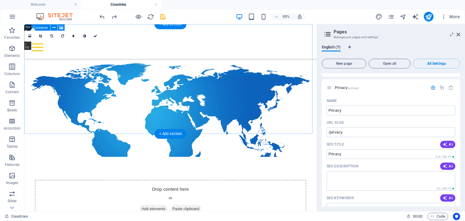
click at [224, 188] on div "Drop content here or Add elements Paste clipboard" at bounding box center [178, 209] width 286 height 43
click at [223, 188] on div "Drop content here or Add elements Paste clipboard" at bounding box center [178, 209] width 286 height 43
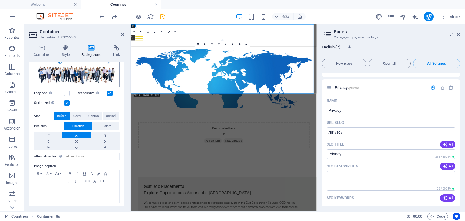
scroll to position [96, 0]
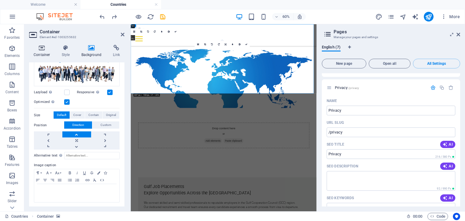
click at [41, 49] on icon at bounding box center [42, 48] width 26 height 6
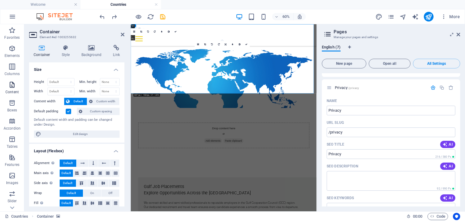
click at [12, 88] on icon "button" at bounding box center [11, 84] width 7 height 7
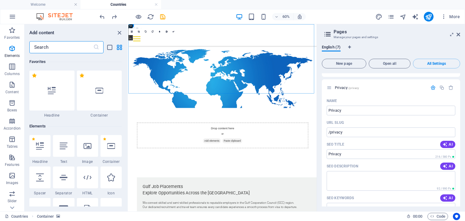
scroll to position [1060, 0]
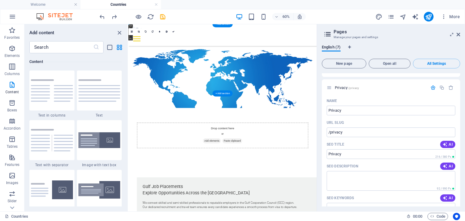
click at [224, 188] on div "Drop content here or Add elements Paste clipboard" at bounding box center [286, 209] width 286 height 43
click at [260, 214] on span "Add elements" at bounding box center [268, 218] width 30 height 8
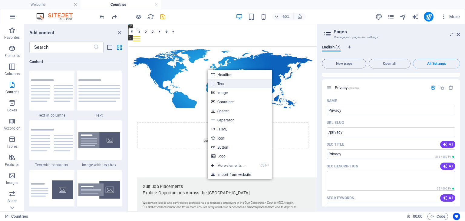
click at [229, 82] on link "Text" at bounding box center [240, 83] width 64 height 9
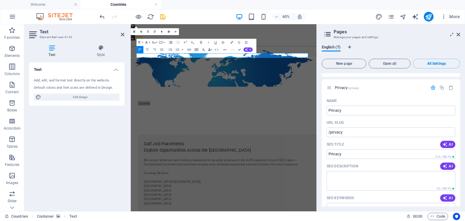
click at [149, 42] on button "Font Family" at bounding box center [147, 42] width 7 height 7
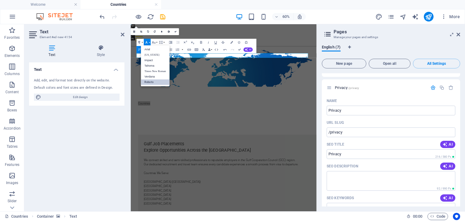
scroll to position [0, 0]
click at [151, 49] on link "Arial" at bounding box center [155, 49] width 29 height 5
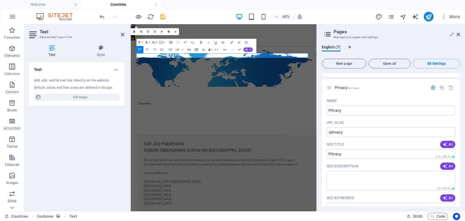
click at [149, 43] on button "Font Family" at bounding box center [147, 42] width 7 height 7
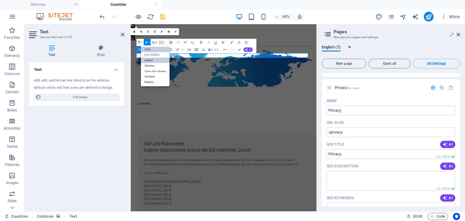
click at [151, 58] on link "Impact" at bounding box center [155, 60] width 29 height 5
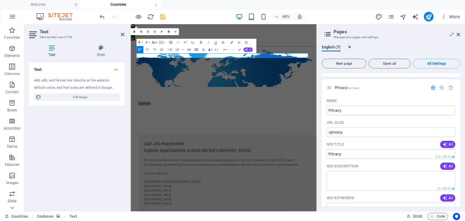
click at [155, 42] on icon "button" at bounding box center [154, 42] width 4 height 4
click at [153, 90] on link "96" at bounding box center [151, 90] width 13 height 5
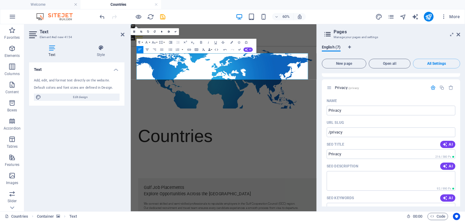
click at [147, 50] on icon "button" at bounding box center [147, 50] width 4 height 4
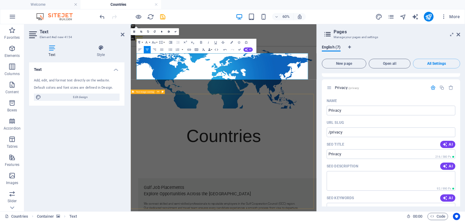
click at [265, 134] on figure at bounding box center [286, 106] width 310 height 116
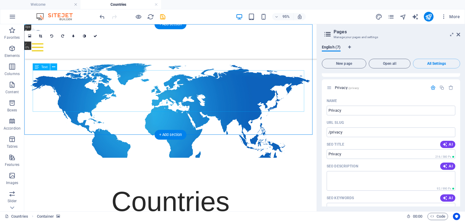
click at [216, 189] on div "Countries" at bounding box center [178, 211] width 286 height 44
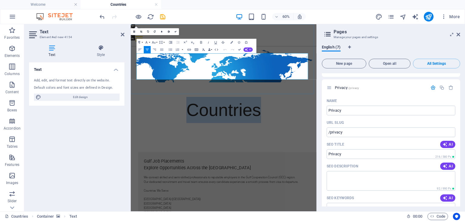
drag, startPoint x: 349, startPoint y: 98, endPoint x: 218, endPoint y: 96, distance: 131.1
click at [218, 145] on p "Countries" at bounding box center [286, 167] width 286 height 44
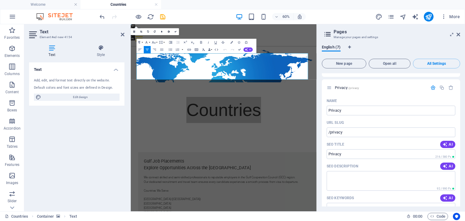
click at [51, 49] on icon at bounding box center [52, 48] width 46 height 6
click at [104, 49] on icon at bounding box center [100, 48] width 47 height 6
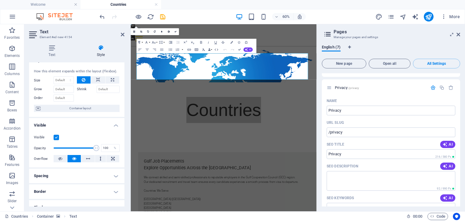
scroll to position [0, 0]
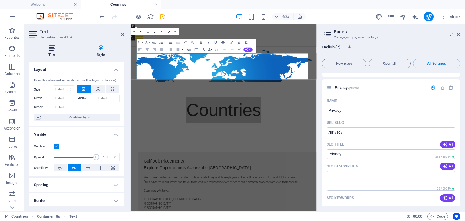
click at [51, 53] on h4 "Text" at bounding box center [53, 51] width 48 height 13
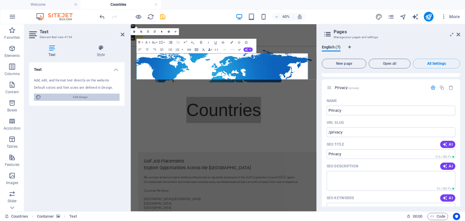
click at [91, 97] on span "Edit design" at bounding box center [80, 97] width 75 height 7
select select "px"
select select "300"
select select "px"
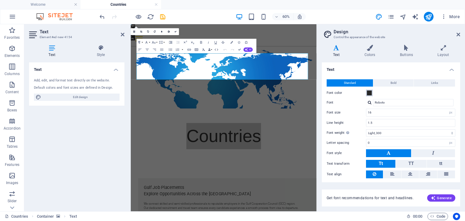
click at [368, 94] on span at bounding box center [369, 93] width 5 height 5
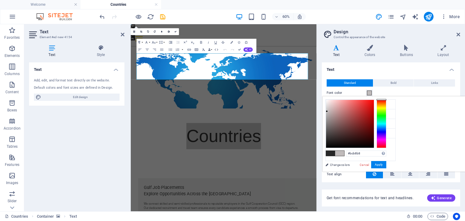
drag, startPoint x: 418, startPoint y: 111, endPoint x: 403, endPoint y: 112, distance: 15.2
click at [374, 112] on div at bounding box center [350, 124] width 48 height 48
drag, startPoint x: 404, startPoint y: 110, endPoint x: 403, endPoint y: 117, distance: 7.0
click at [374, 117] on div at bounding box center [350, 124] width 48 height 48
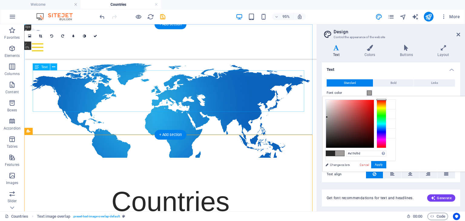
click at [238, 189] on div "Countries" at bounding box center [178, 211] width 286 height 44
click at [223, 189] on div "Countries" at bounding box center [178, 211] width 286 height 44
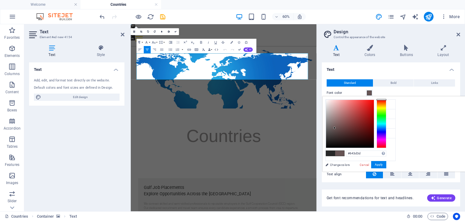
drag, startPoint x: 410, startPoint y: 126, endPoint x: 423, endPoint y: 126, distance: 13.6
click at [374, 127] on div at bounding box center [350, 124] width 48 height 48
click at [374, 115] on div at bounding box center [350, 124] width 48 height 48
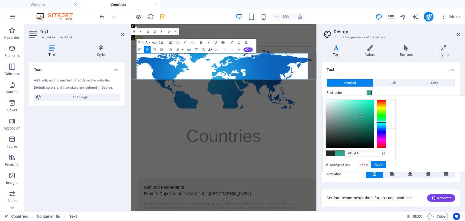
click at [386, 121] on div at bounding box center [382, 124] width 10 height 48
type input "#ffffff"
drag, startPoint x: 399, startPoint y: 106, endPoint x: 386, endPoint y: 95, distance: 16.7
click at [386, 95] on body "[DOMAIN_NAME] Welcome Countries Favorites Elements Columns Content Boxes Accord…" at bounding box center [232, 110] width 465 height 221
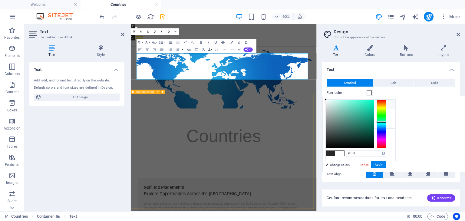
select select "rem"
select select "px"
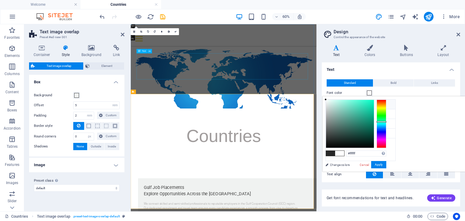
click at [327, 189] on div "Countries" at bounding box center [286, 211] width 286 height 44
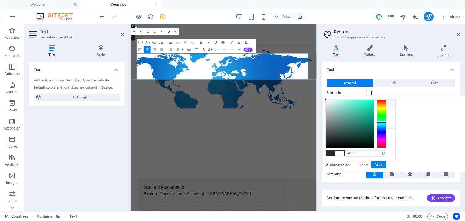
click at [342, 194] on span "Countries" at bounding box center [285, 210] width 124 height 32
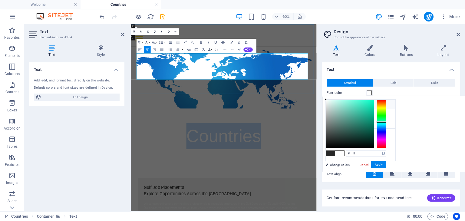
drag, startPoint x: 341, startPoint y: 101, endPoint x: 242, endPoint y: 103, distance: 99.7
click at [213, 189] on p "Countries" at bounding box center [286, 211] width 286 height 44
type input "#424242"
drag, startPoint x: 422, startPoint y: 143, endPoint x: 400, endPoint y: 135, distance: 24.0
click at [389, 135] on div "#424242 Supported formats #0852ed rgb(8, 82, 237) rgba(8, 82, 237, 90%) hsv(221…" at bounding box center [356, 178] width 67 height 163
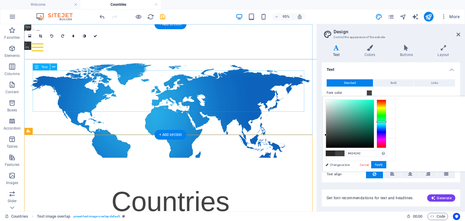
click at [229, 189] on div "Countries" at bounding box center [178, 211] width 286 height 44
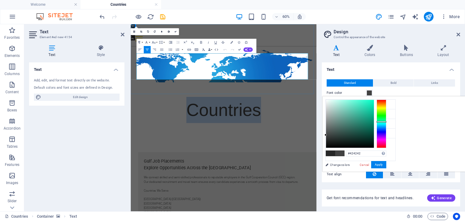
drag, startPoint x: 357, startPoint y: 96, endPoint x: 228, endPoint y: 97, distance: 128.7
click at [228, 145] on p "Countries" at bounding box center [286, 167] width 286 height 44
click at [239, 151] on span "Countries" at bounding box center [285, 167] width 124 height 32
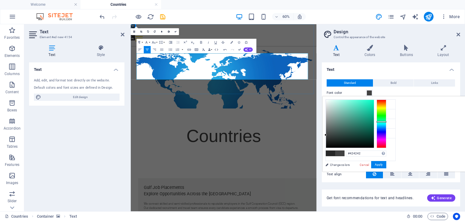
click at [258, 194] on span "C ountries" at bounding box center [285, 210] width 124 height 32
click at [274, 194] on span "C o untries" at bounding box center [285, 210] width 124 height 32
click at [292, 194] on span "C o u ntries" at bounding box center [285, 210] width 124 height 32
click at [305, 194] on span "C o u n tries" at bounding box center [285, 210] width 124 height 32
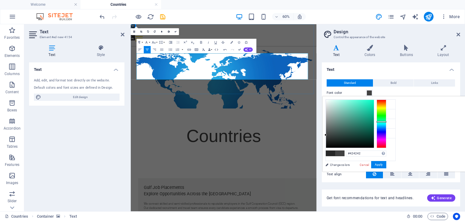
click at [331, 194] on span "C o u n t r ies" at bounding box center [285, 210] width 124 height 32
click at [347, 194] on span "C o u n t r i es" at bounding box center [285, 210] width 124 height 32
click at [376, 125] on figure at bounding box center [286, 106] width 310 height 116
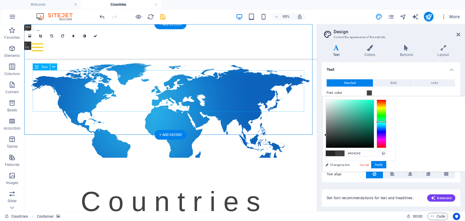
click at [256, 189] on div "C o u n t r i e s" at bounding box center [178, 211] width 286 height 44
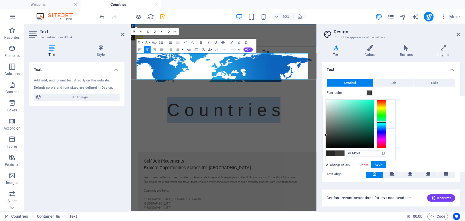
drag, startPoint x: 374, startPoint y: 94, endPoint x: 200, endPoint y: 94, distance: 174.4
click at [200, 145] on p "C o u n t r i e s" at bounding box center [286, 167] width 286 height 44
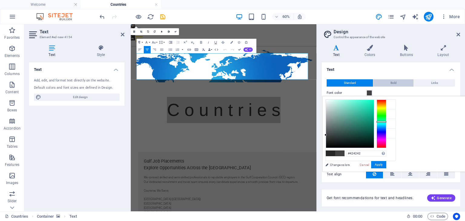
click at [393, 83] on span "Bold" at bounding box center [394, 82] width 6 height 7
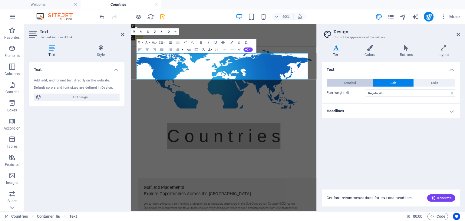
click at [359, 83] on button "Standard" at bounding box center [350, 82] width 46 height 7
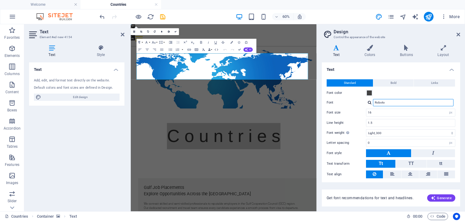
click at [412, 103] on input "Roboto" at bounding box center [413, 102] width 81 height 7
click at [369, 102] on div at bounding box center [370, 103] width 4 height 4
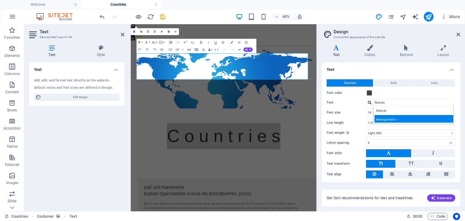
scroll to position [17, 0]
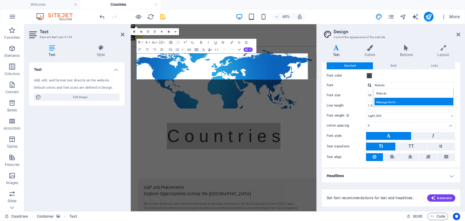
click at [401, 102] on div "Manage fonts →" at bounding box center [415, 102] width 80 height 8
select select "popularity"
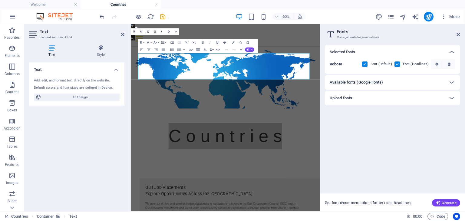
click at [427, 99] on div "Upload fonts" at bounding box center [387, 97] width 115 height 7
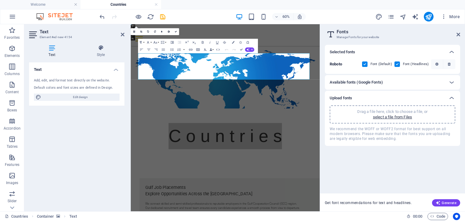
click at [371, 162] on div "Selected fonts Roboto Font (Default) Font (Headlines) Available fonts (Google F…" at bounding box center [392, 117] width 135 height 144
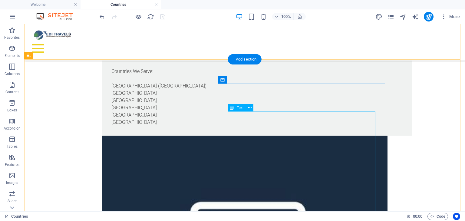
scroll to position [511, 0]
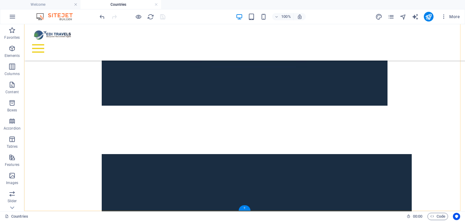
click at [243, 208] on div "+" at bounding box center [245, 207] width 12 height 5
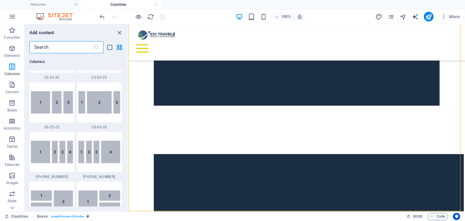
scroll to position [393, 0]
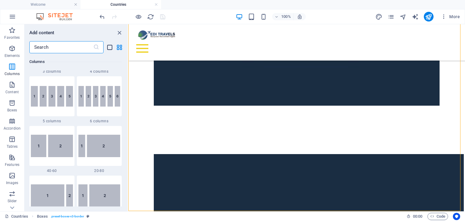
click at [108, 48] on icon "list-view" at bounding box center [109, 47] width 7 height 7
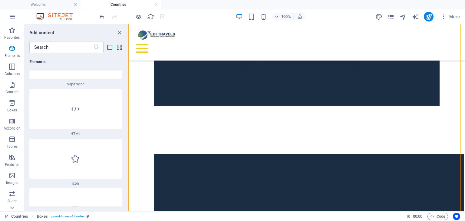
scroll to position [454, 0]
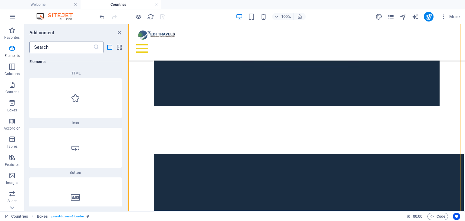
click at [69, 49] on input "text" at bounding box center [61, 47] width 64 height 12
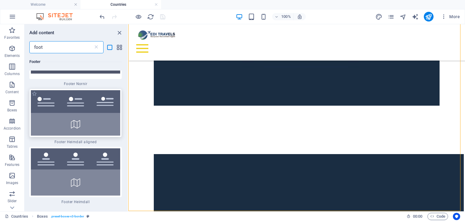
scroll to position [151, 0]
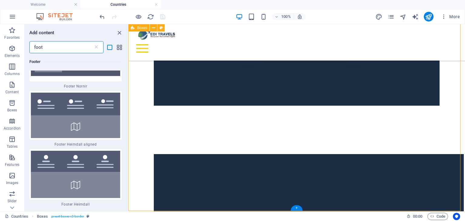
type input "foot"
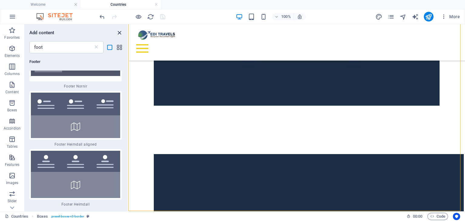
click at [119, 33] on icon "close panel" at bounding box center [119, 32] width 7 height 7
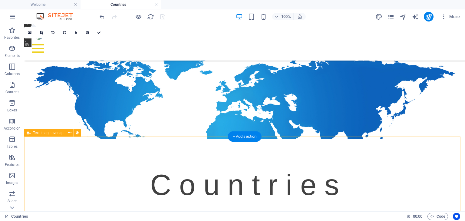
scroll to position [0, 0]
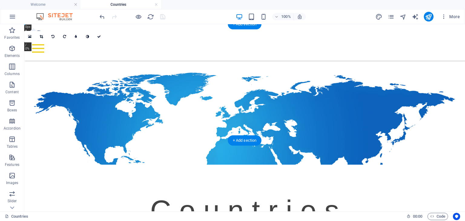
click at [325, 131] on figure at bounding box center [244, 106] width 441 height 116
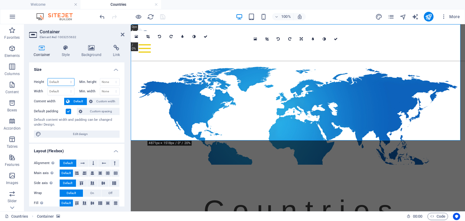
click at [60, 84] on select "Default px rem % vh vw" at bounding box center [61, 81] width 26 height 7
select select "px"
click at [65, 78] on select "Default px rem % vh vw" at bounding box center [61, 81] width 26 height 7
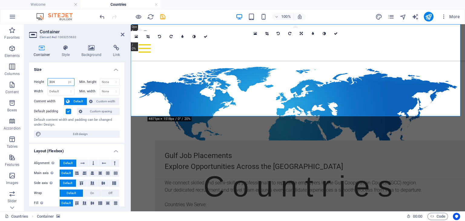
click at [64, 84] on input "304" at bounding box center [61, 81] width 26 height 7
drag, startPoint x: 63, startPoint y: 83, endPoint x: 38, endPoint y: 81, distance: 25.8
click at [38, 81] on div "Height 304 Default px rem % vh vw" at bounding box center [54, 82] width 41 height 8
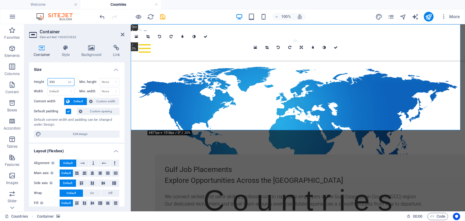
drag, startPoint x: 58, startPoint y: 79, endPoint x: 35, endPoint y: 79, distance: 22.7
click at [35, 79] on div "Height 350 Default px rem % vh vw" at bounding box center [54, 82] width 41 height 8
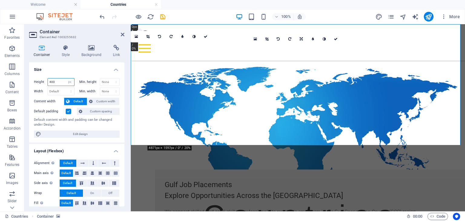
drag, startPoint x: 59, startPoint y: 81, endPoint x: 33, endPoint y: 80, distance: 25.5
click at [33, 80] on div "Height 400 Default px rem % vh vw Min. height None px rem % vh vw Width Default…" at bounding box center [76, 107] width 95 height 69
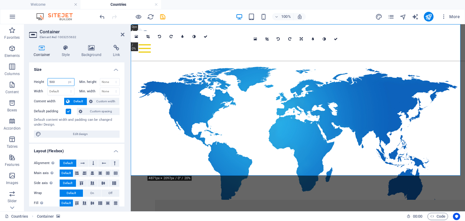
drag, startPoint x: 59, startPoint y: 82, endPoint x: 35, endPoint y: 80, distance: 24.3
click at [35, 80] on div "Height 500 Default px rem % vh vw" at bounding box center [54, 82] width 41 height 8
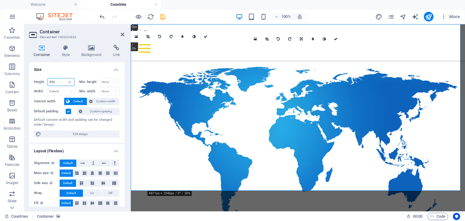
drag, startPoint x: 58, startPoint y: 82, endPoint x: 35, endPoint y: 79, distance: 23.3
click at [35, 79] on div "Height 550 Default px rem % vh vw" at bounding box center [54, 82] width 41 height 8
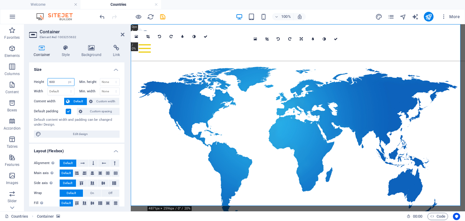
drag, startPoint x: 58, startPoint y: 83, endPoint x: 39, endPoint y: 81, distance: 19.4
click at [39, 81] on div "Height 600 Default px rem % vh vw" at bounding box center [54, 82] width 41 height 8
type input "550"
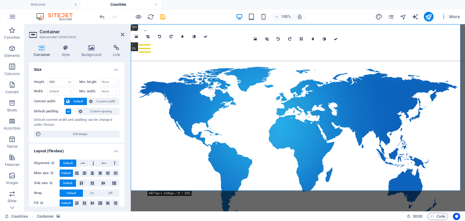
click at [224, 188] on figure at bounding box center [298, 131] width 334 height 167
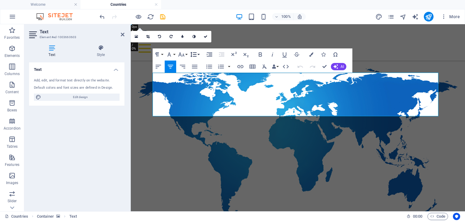
click at [198, 52] on button "Line Height" at bounding box center [195, 54] width 12 height 12
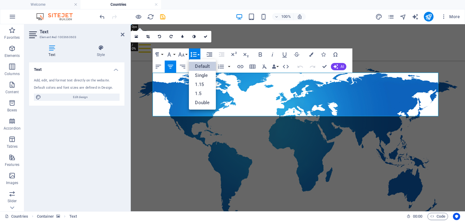
click at [197, 53] on button "Line Height" at bounding box center [195, 54] width 12 height 12
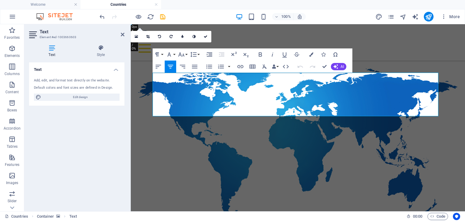
click at [292, 139] on figure at bounding box center [298, 131] width 334 height 167
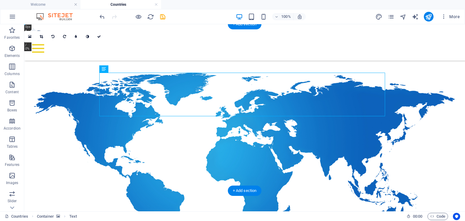
drag, startPoint x: 127, startPoint y: 94, endPoint x: 102, endPoint y: 80, distance: 29.4
click at [184, 60] on figure at bounding box center [244, 131] width 441 height 167
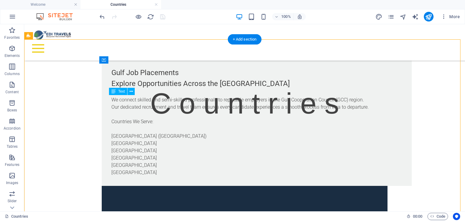
scroll to position [159, 0]
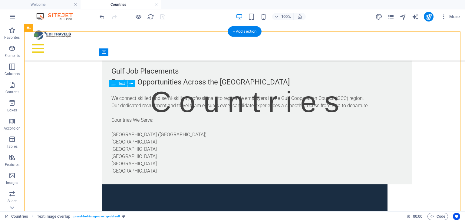
drag, startPoint x: 126, startPoint y: 193, endPoint x: 111, endPoint y: 158, distance: 37.7
click at [111, 158] on div "We connect skilled and semi-skilled professionals to reputable employers in the…" at bounding box center [256, 131] width 291 height 87
click at [111, 149] on div "We connect skilled and semi-skilled professionals to reputable employers in the…" at bounding box center [256, 131] width 291 height 87
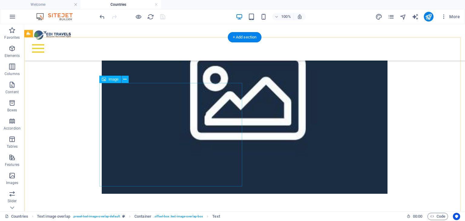
scroll to position [371, 0]
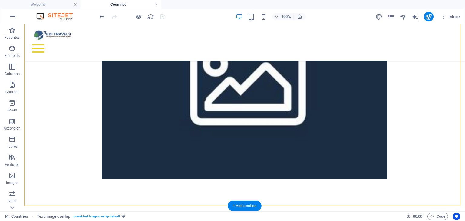
drag, startPoint x: 269, startPoint y: 169, endPoint x: 231, endPoint y: 125, distance: 58.2
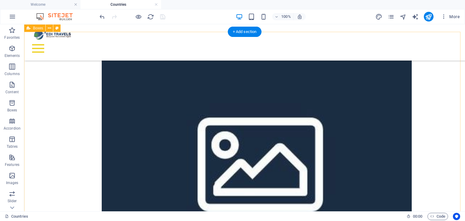
scroll to position [561, 0]
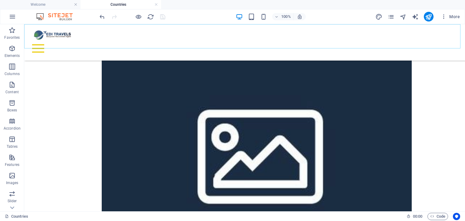
click at [448, 41] on div "Menu" at bounding box center [244, 48] width 431 height 15
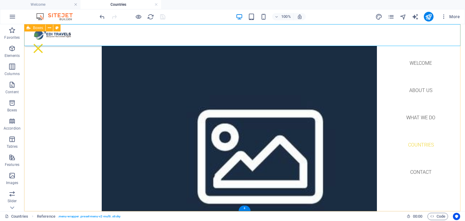
drag, startPoint x: 370, startPoint y: 164, endPoint x: 377, endPoint y: 131, distance: 34.6
click at [47, 41] on div "Menu" at bounding box center [38, 48] width 18 height 15
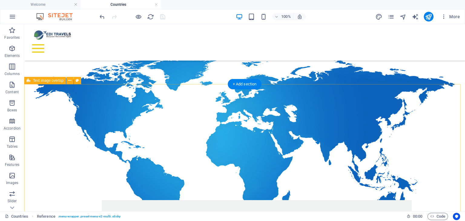
scroll to position [0, 0]
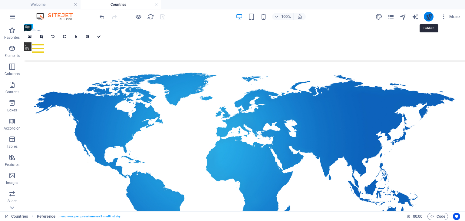
click at [432, 14] on icon "publish" at bounding box center [428, 16] width 7 height 7
